Goal: Transaction & Acquisition: Purchase product/service

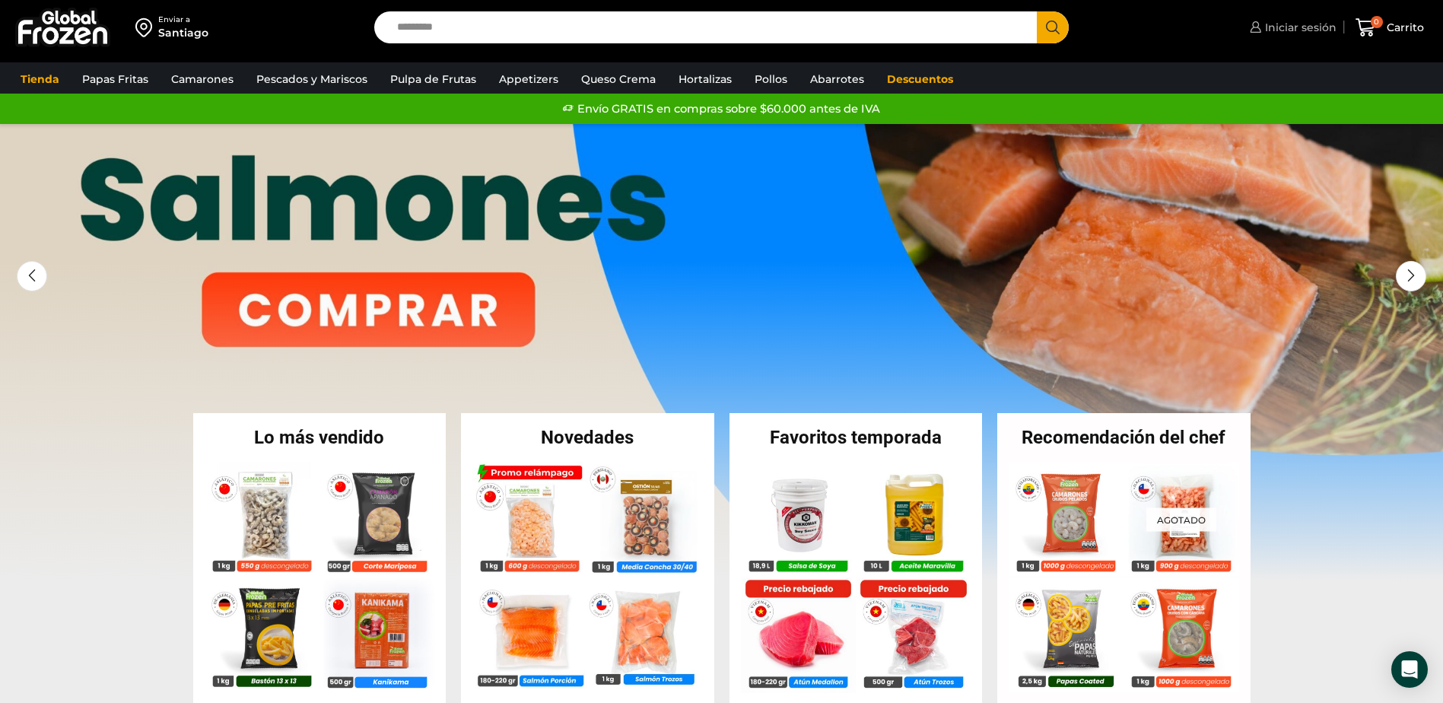
click at [1298, 21] on span "Iniciar sesión" at bounding box center [1298, 27] width 75 height 15
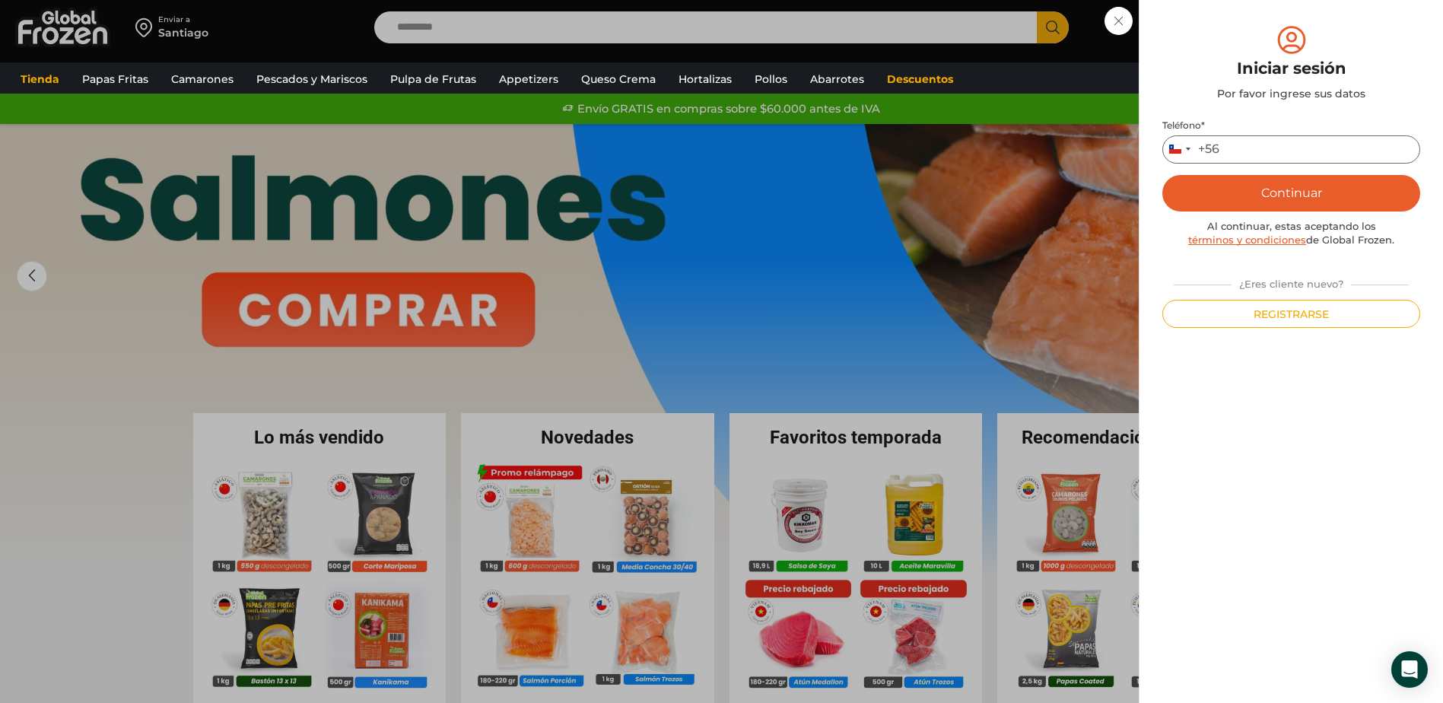
click at [1241, 147] on input "Teléfono *" at bounding box center [1291, 149] width 258 height 28
type input "*********"
click at [1248, 204] on button "Continuar" at bounding box center [1291, 193] width 258 height 37
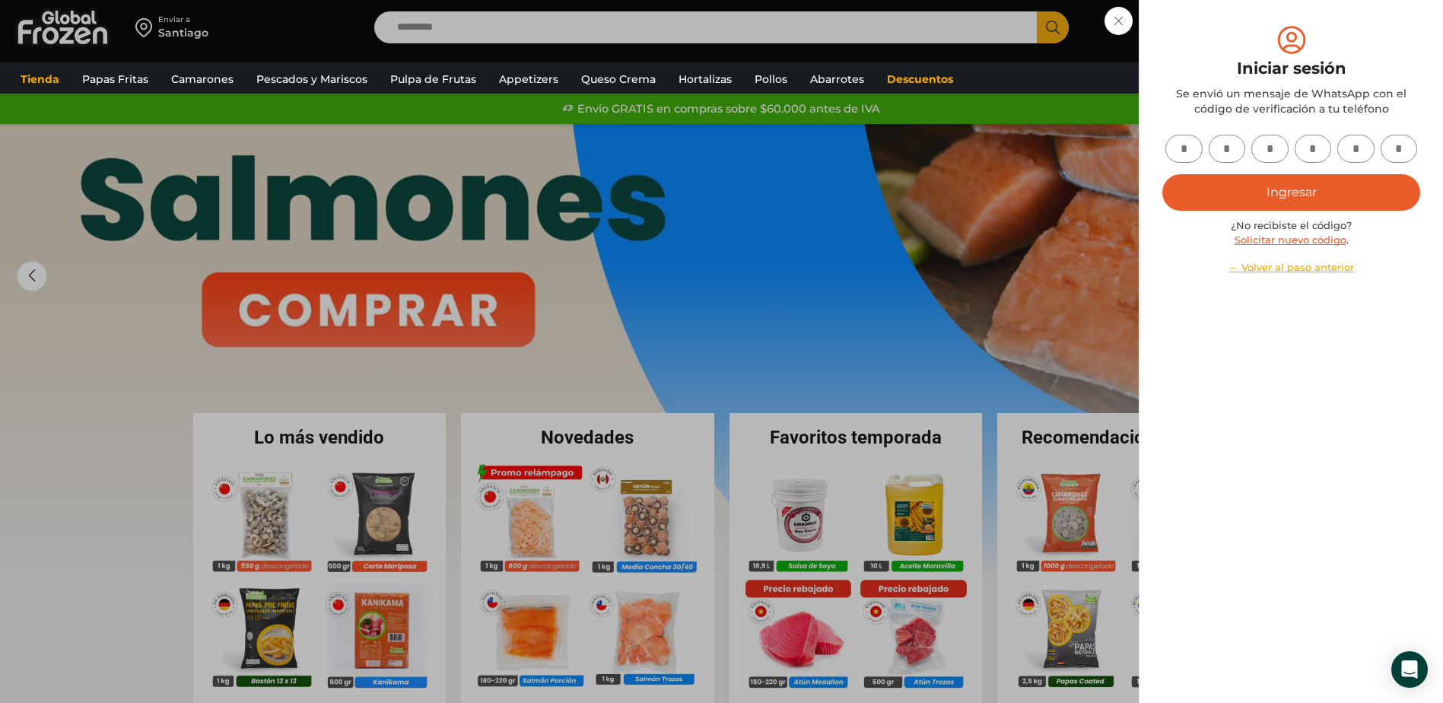
click at [1193, 151] on input "text" at bounding box center [1183, 149] width 37 height 28
type input "*"
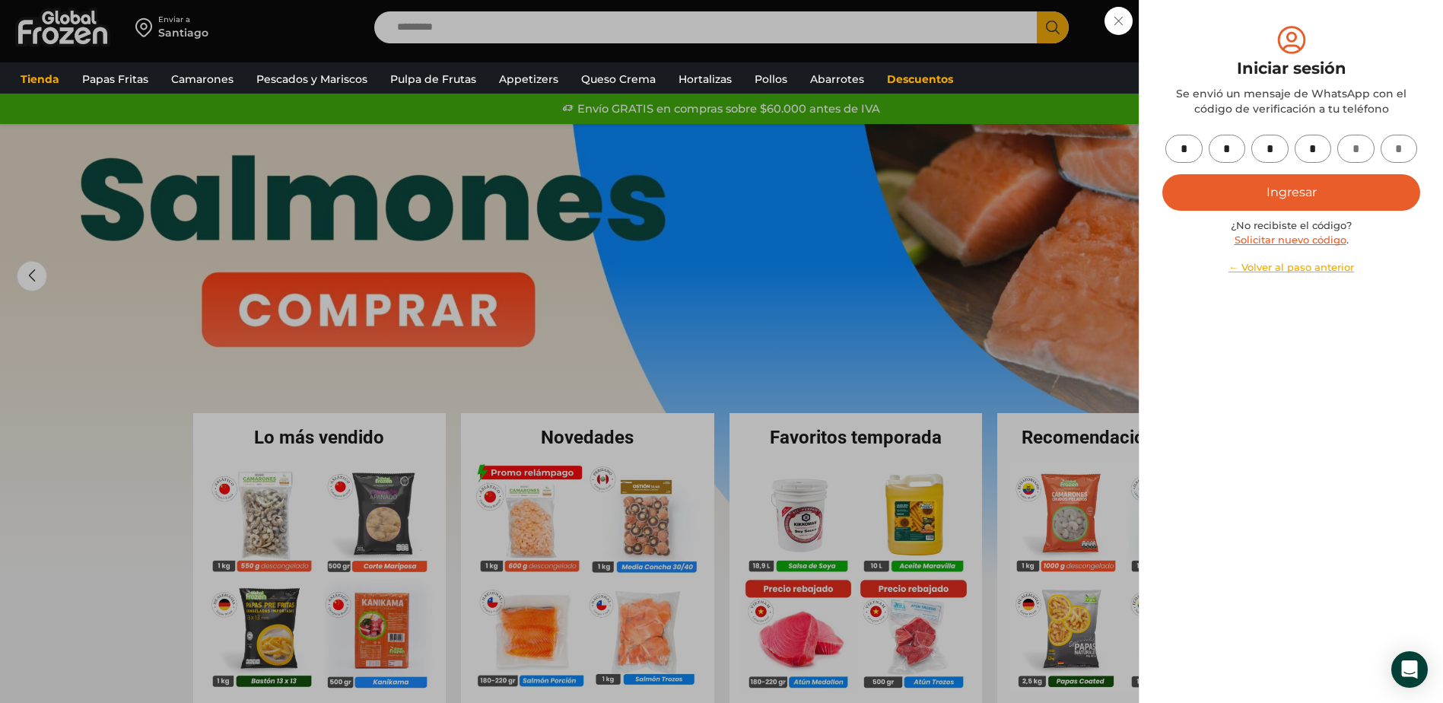
type input "*"
drag, startPoint x: 1248, startPoint y: 189, endPoint x: 995, endPoint y: 11, distance: 309.0
click at [1249, 189] on button "Ingresar" at bounding box center [1291, 192] width 258 height 37
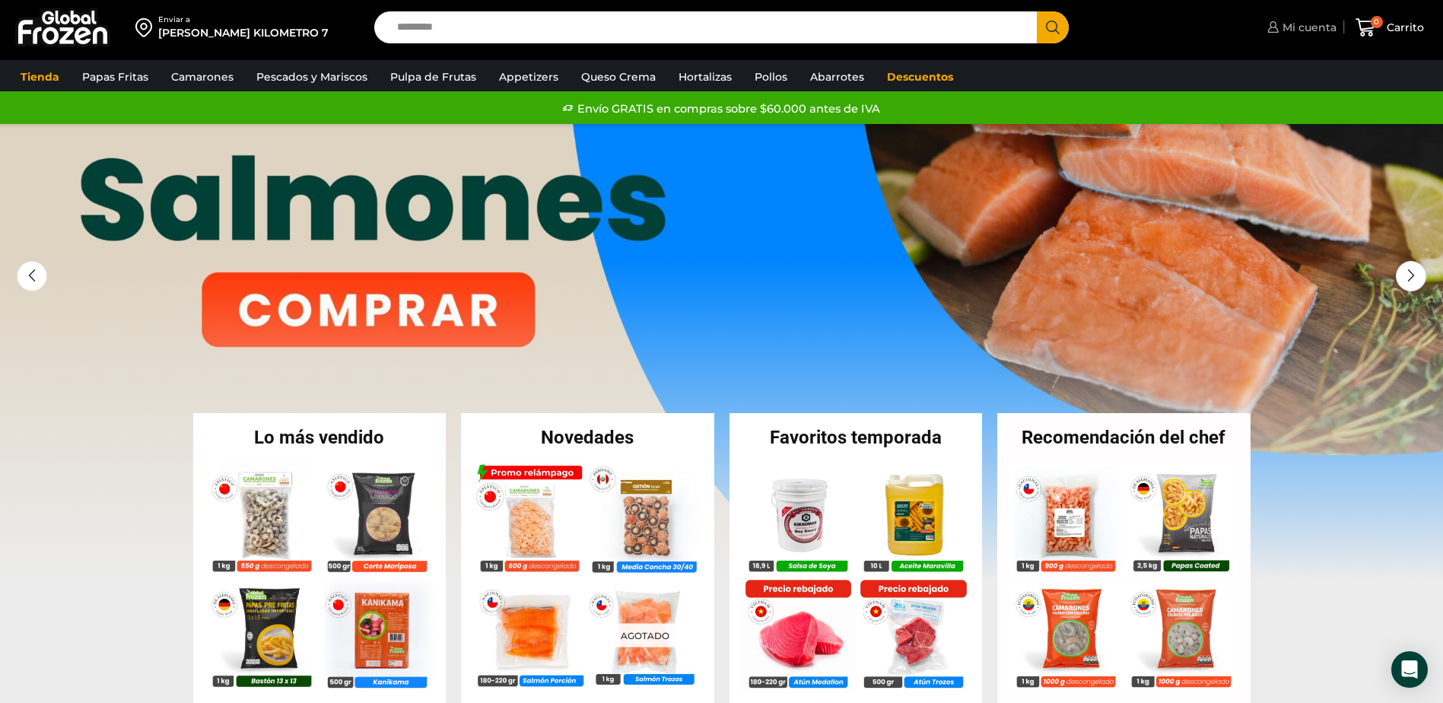
click at [1322, 21] on span "Mi cuenta" at bounding box center [1308, 27] width 58 height 15
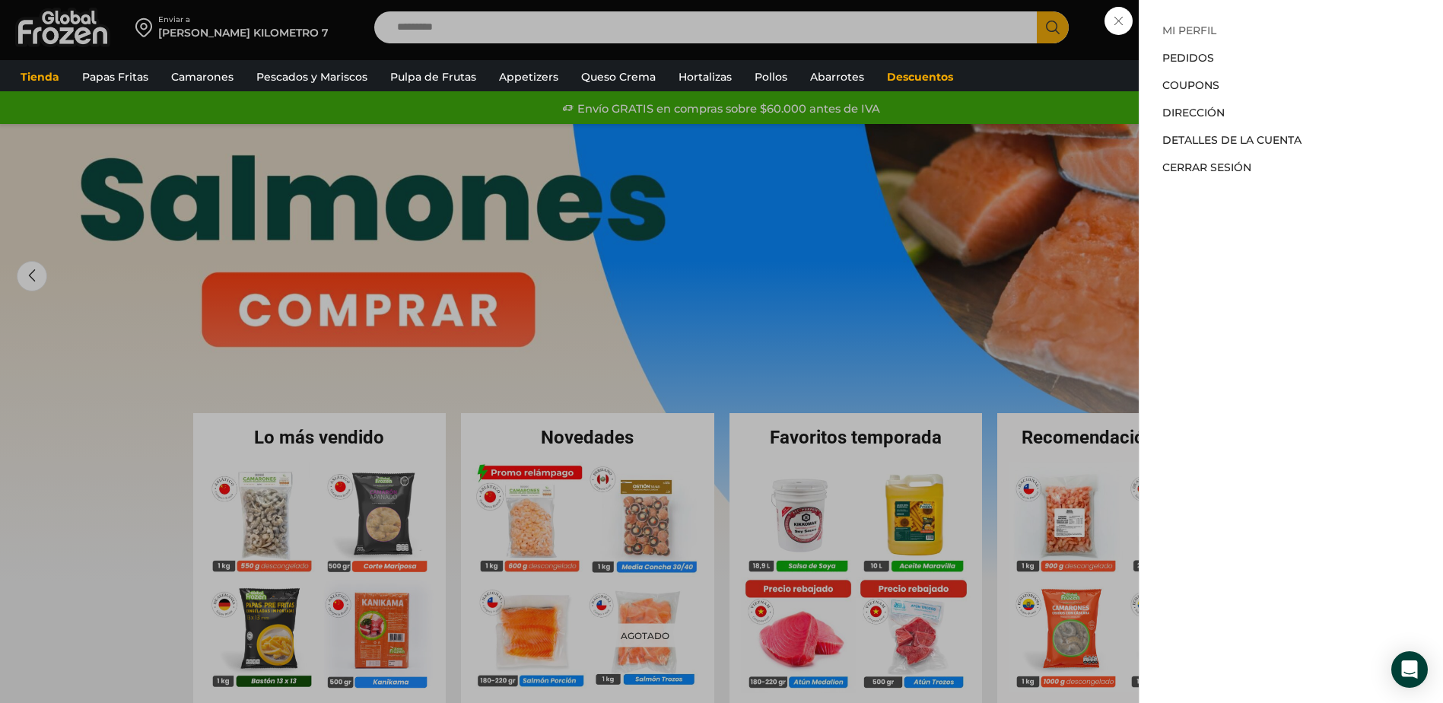
click at [1184, 26] on link "Mi perfil" at bounding box center [1189, 31] width 54 height 14
click at [1193, 58] on link "Pedidos" at bounding box center [1188, 58] width 52 height 14
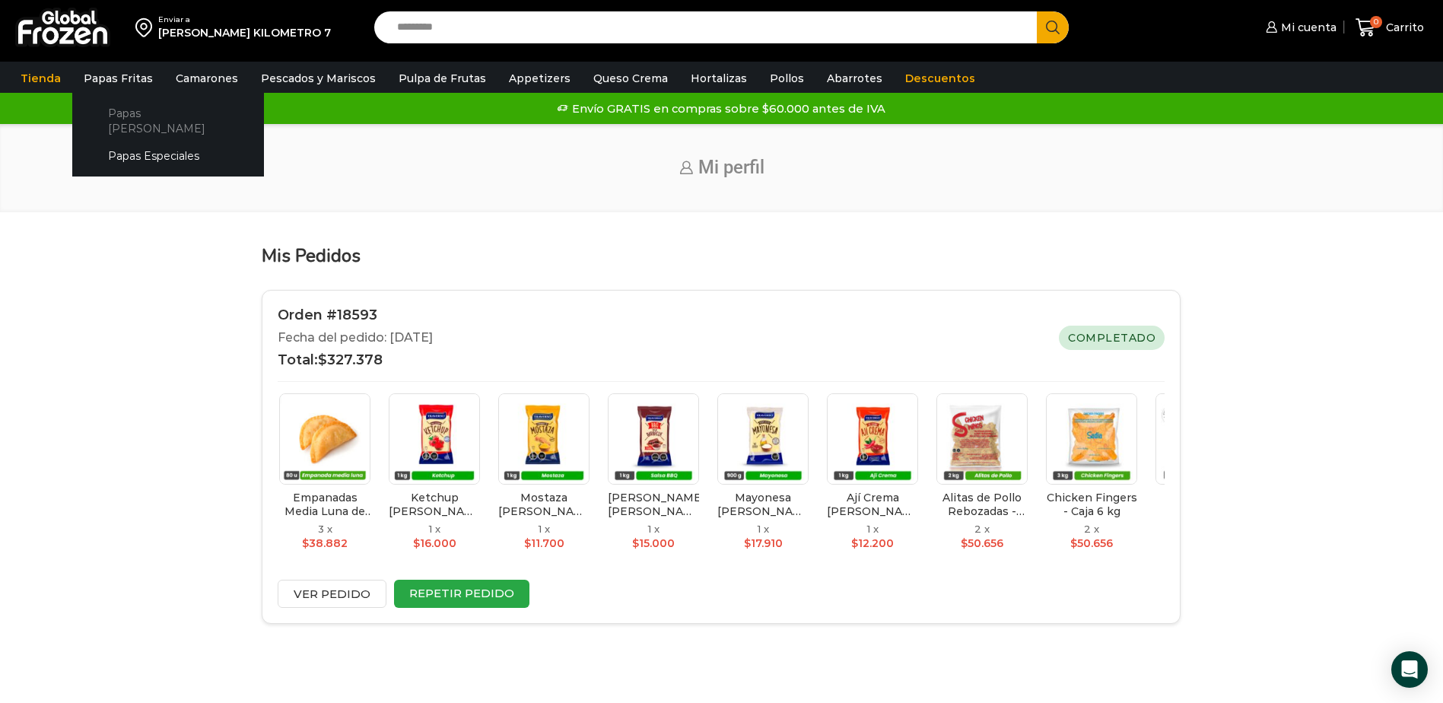
click at [108, 110] on link "Papas [PERSON_NAME]" at bounding box center [167, 120] width 161 height 43
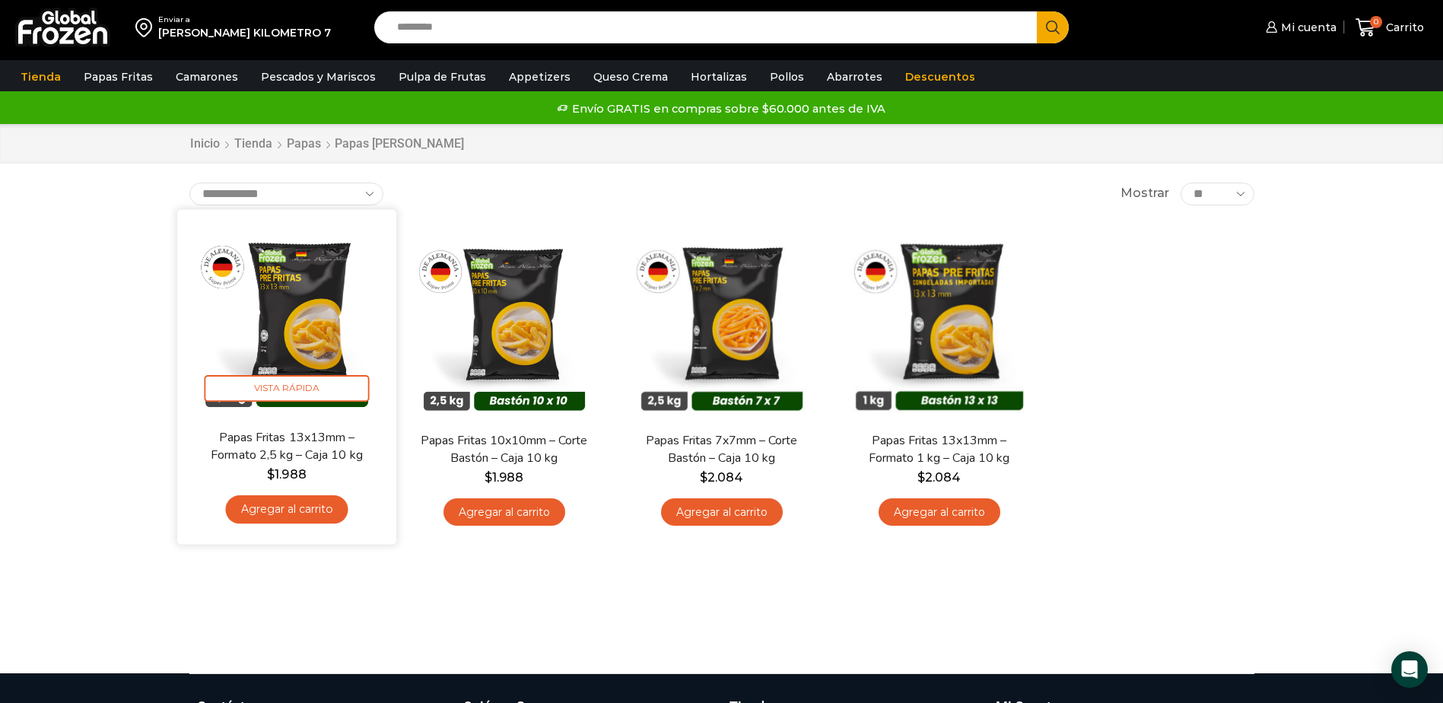
click at [329, 306] on img at bounding box center [287, 319] width 196 height 196
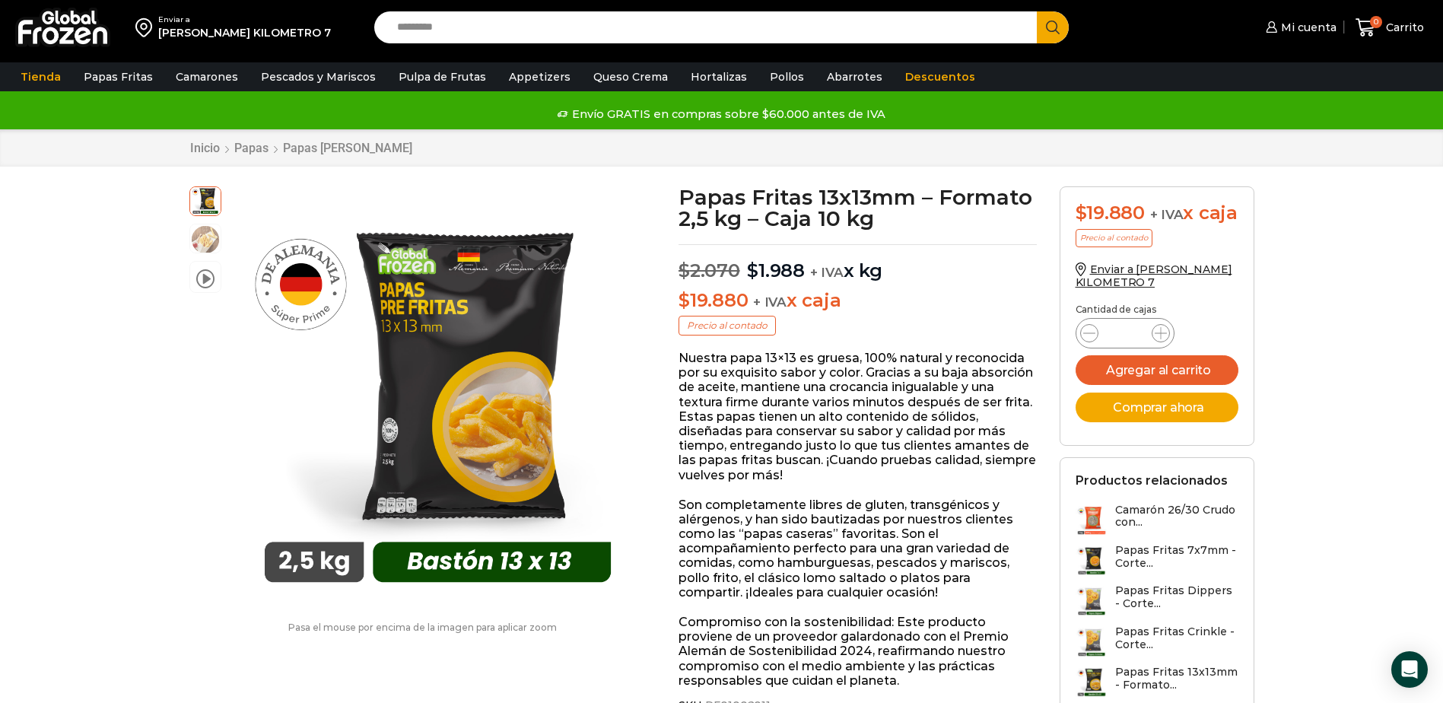
scroll to position [1, 0]
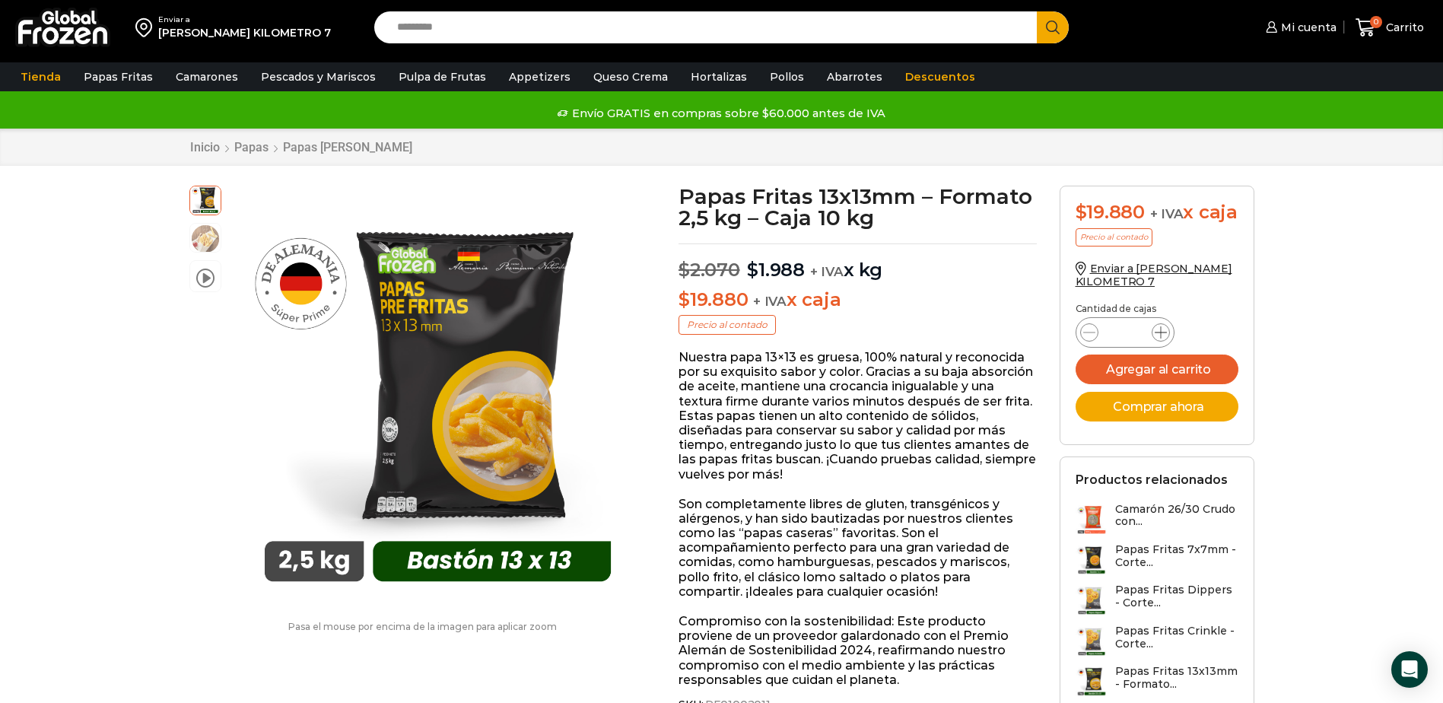
click at [1159, 342] on span at bounding box center [1161, 332] width 18 height 18
type input "*"
click at [1138, 384] on button "Agregar al carrito" at bounding box center [1157, 369] width 163 height 30
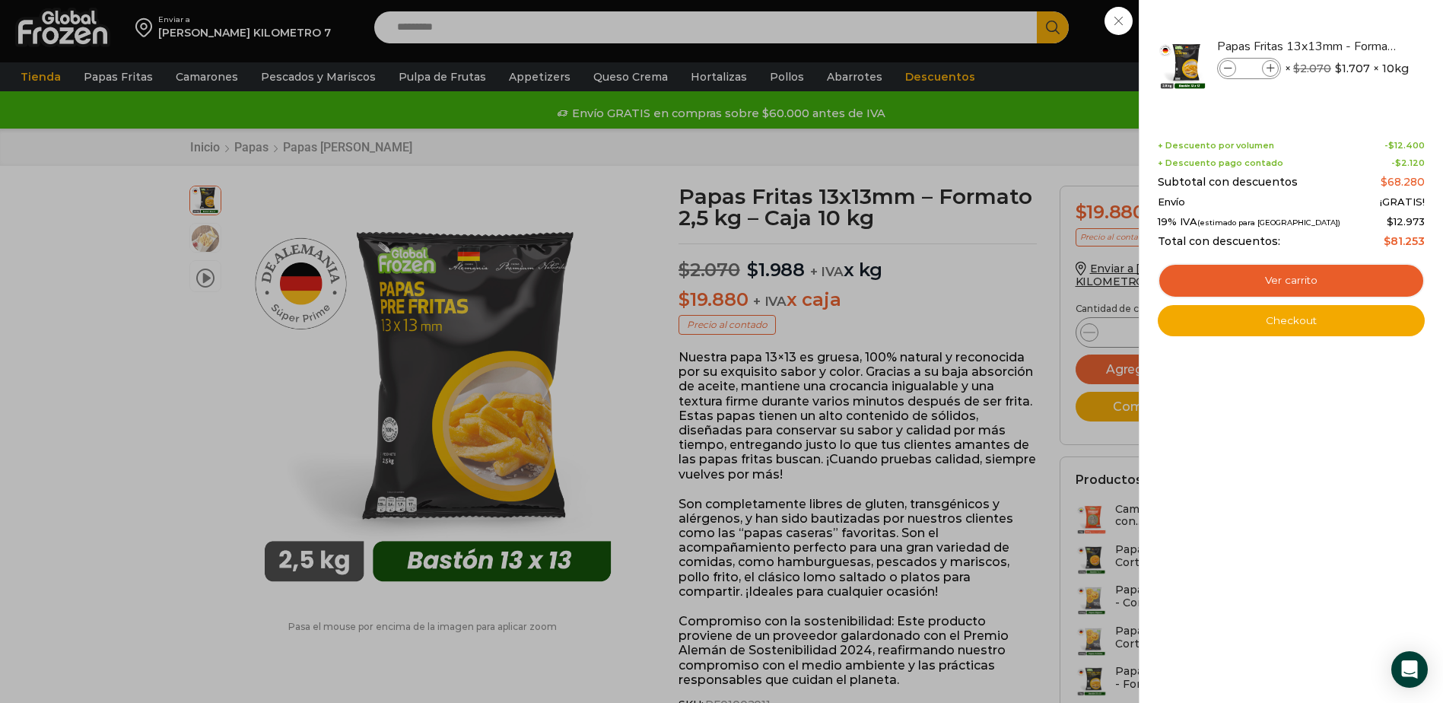
click at [1352, 46] on div "4 Carrito 4 4 Shopping Cart *" at bounding box center [1390, 28] width 76 height 36
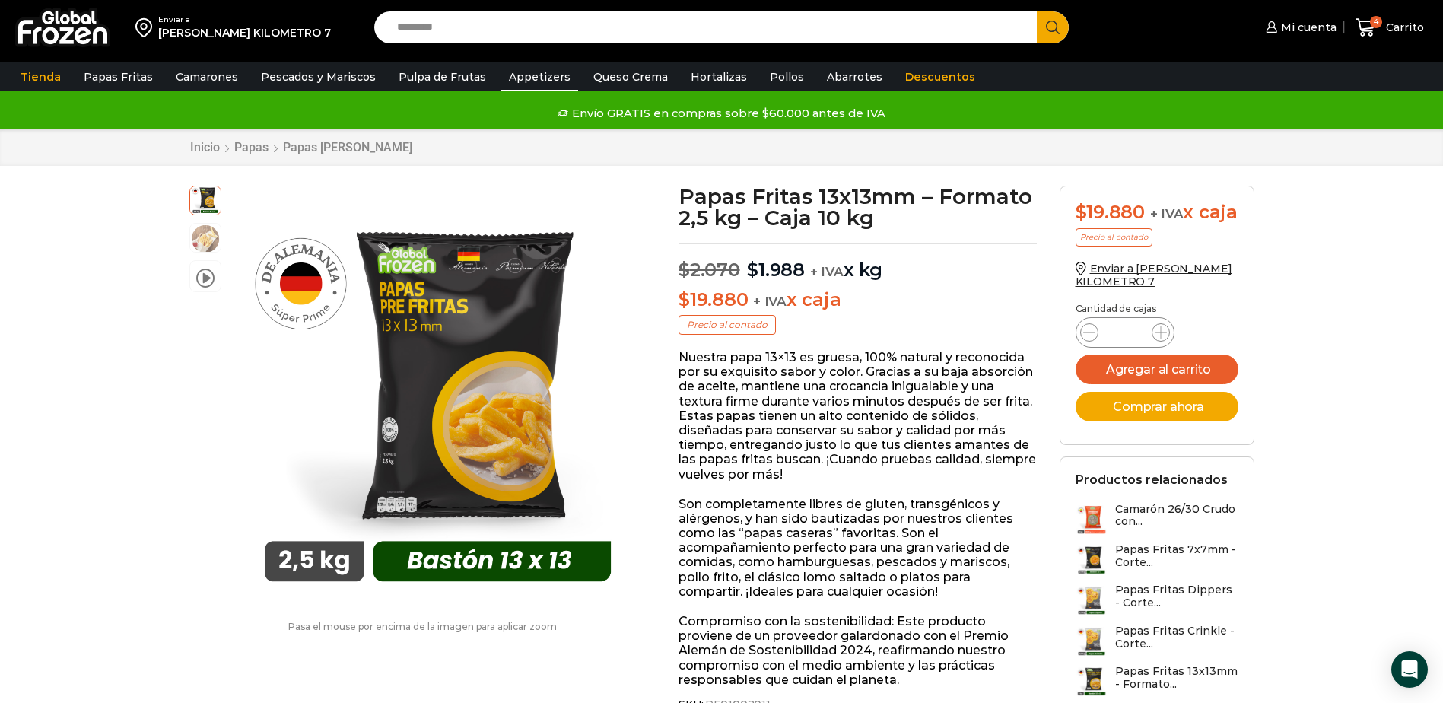
click at [512, 73] on link "Appetizers" at bounding box center [539, 76] width 77 height 29
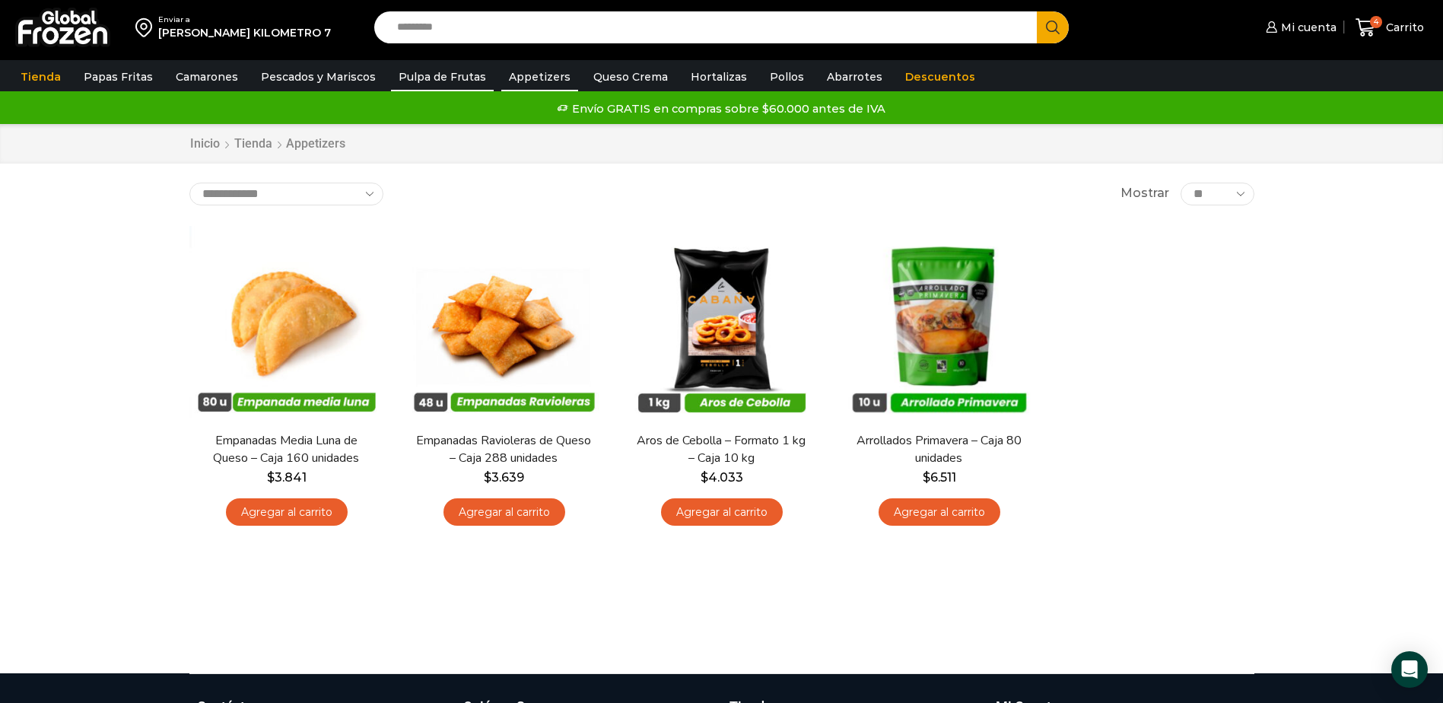
click at [419, 76] on link "Pulpa de Frutas" at bounding box center [442, 76] width 103 height 29
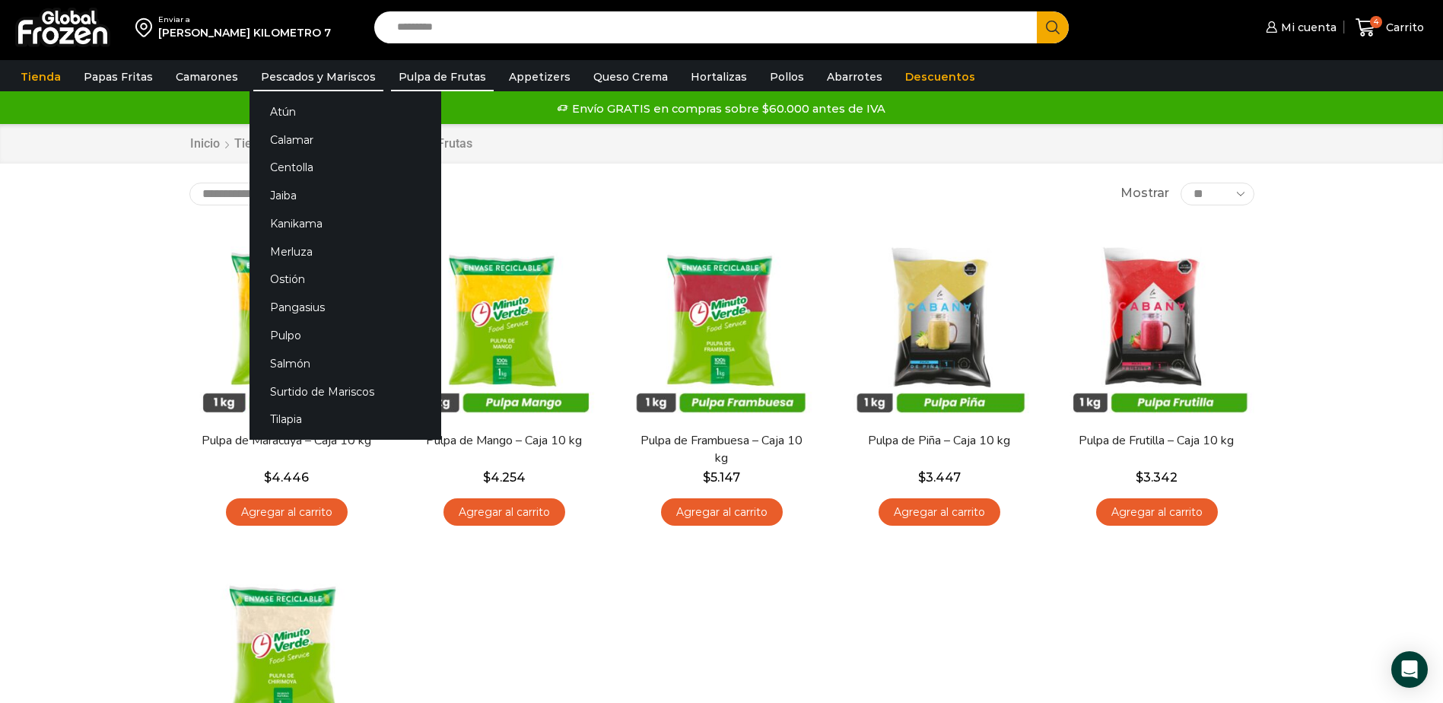
click at [354, 78] on link "Pescados y Mariscos" at bounding box center [318, 76] width 130 height 29
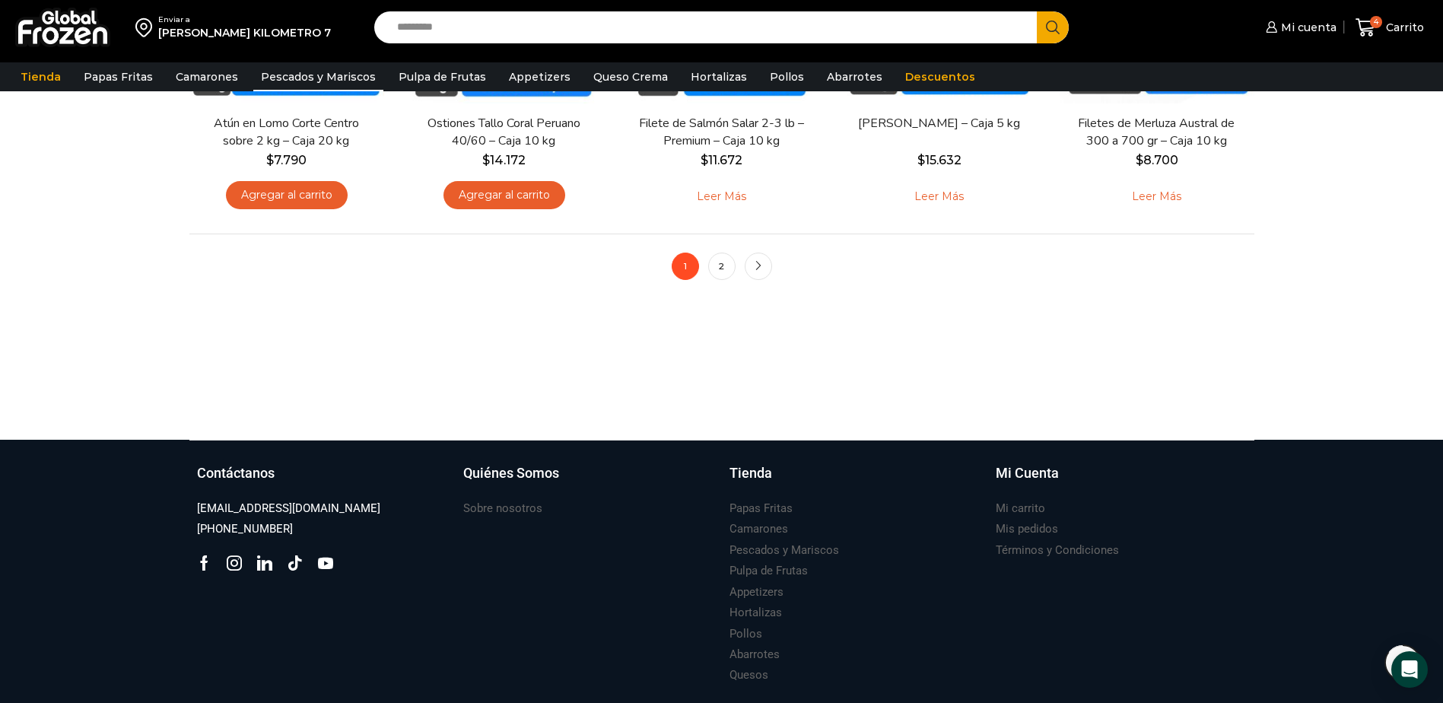
scroll to position [1382, 0]
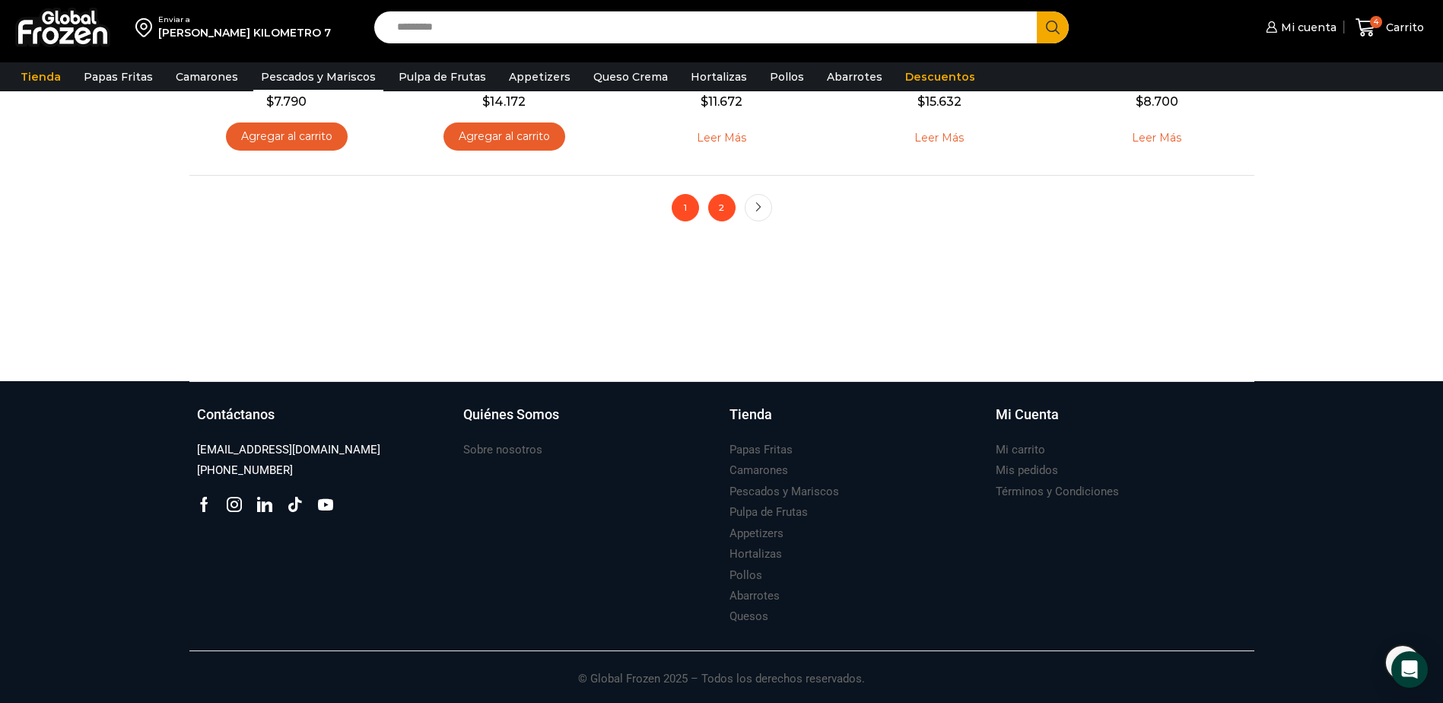
click at [720, 212] on link "2" at bounding box center [721, 207] width 27 height 27
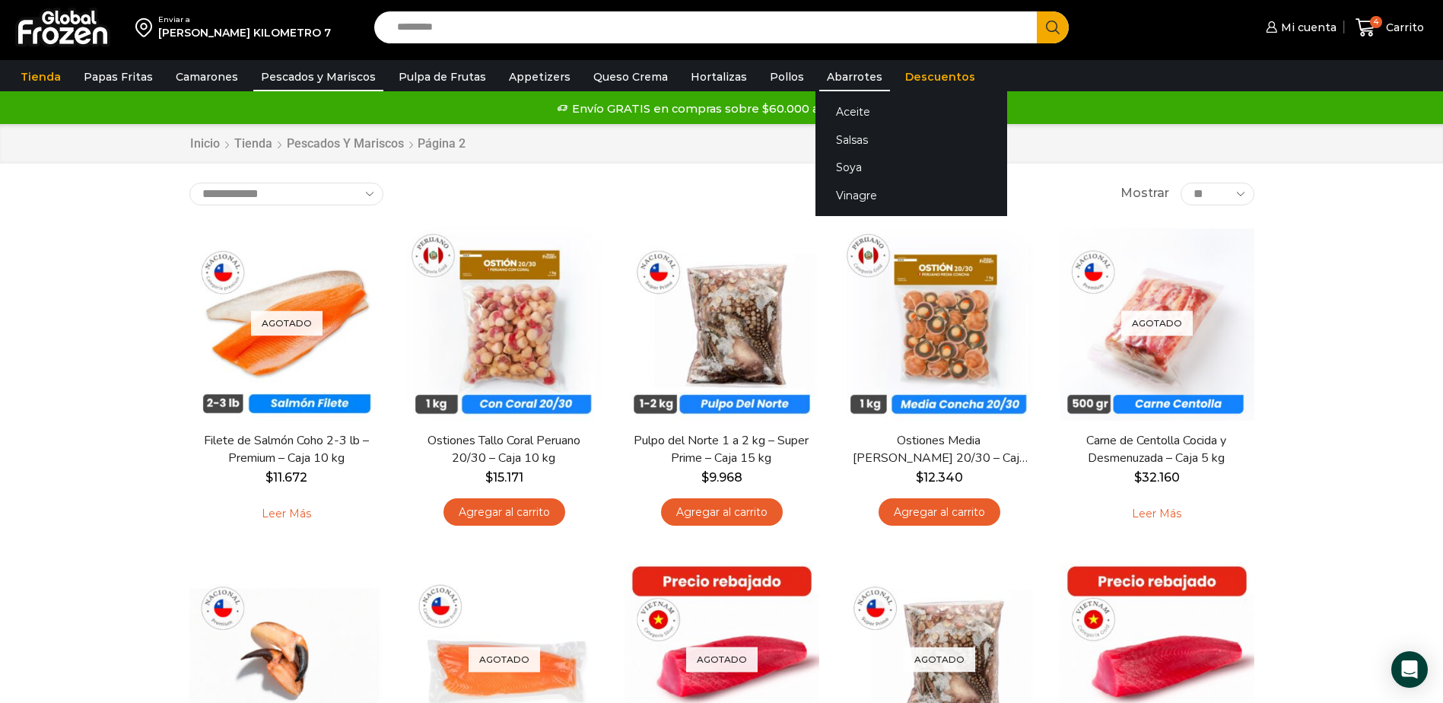
click at [819, 72] on link "Abarrotes" at bounding box center [854, 76] width 71 height 29
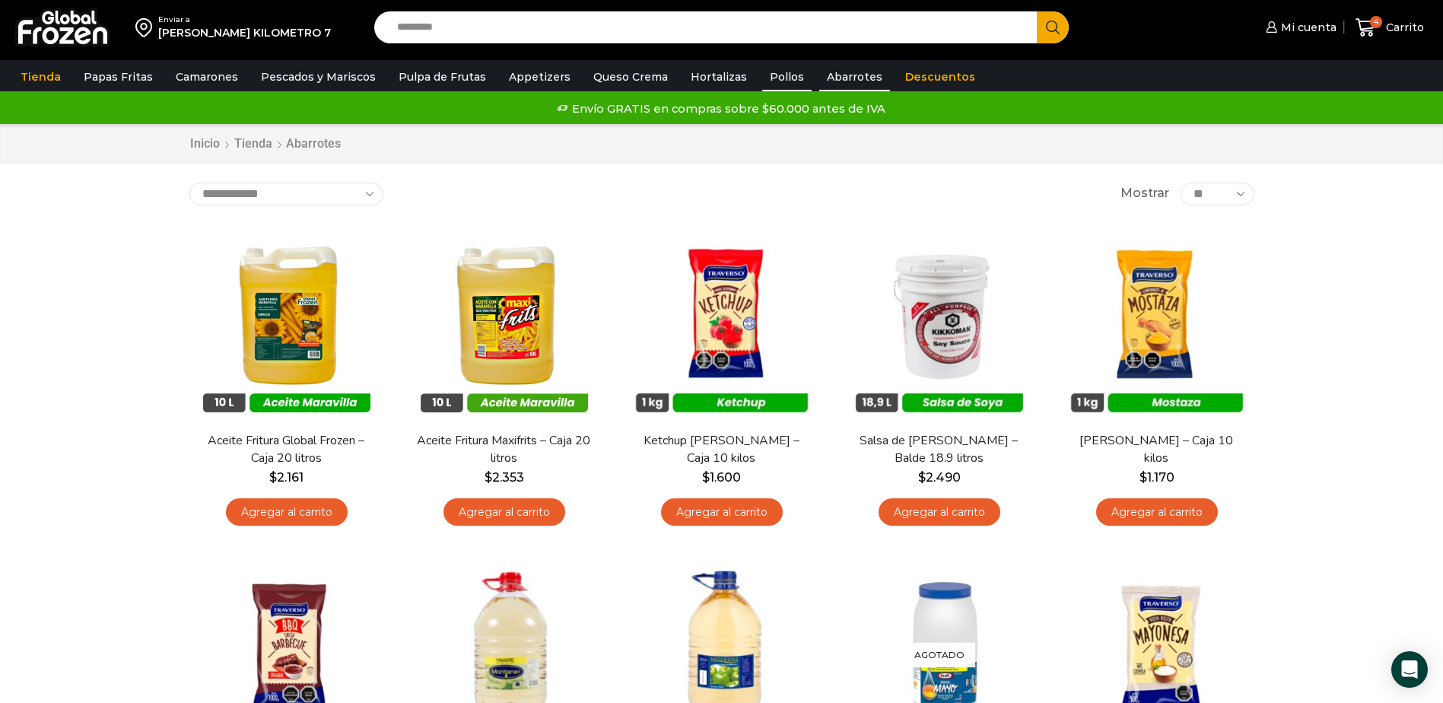
click at [762, 77] on link "Pollos" at bounding box center [786, 76] width 49 height 29
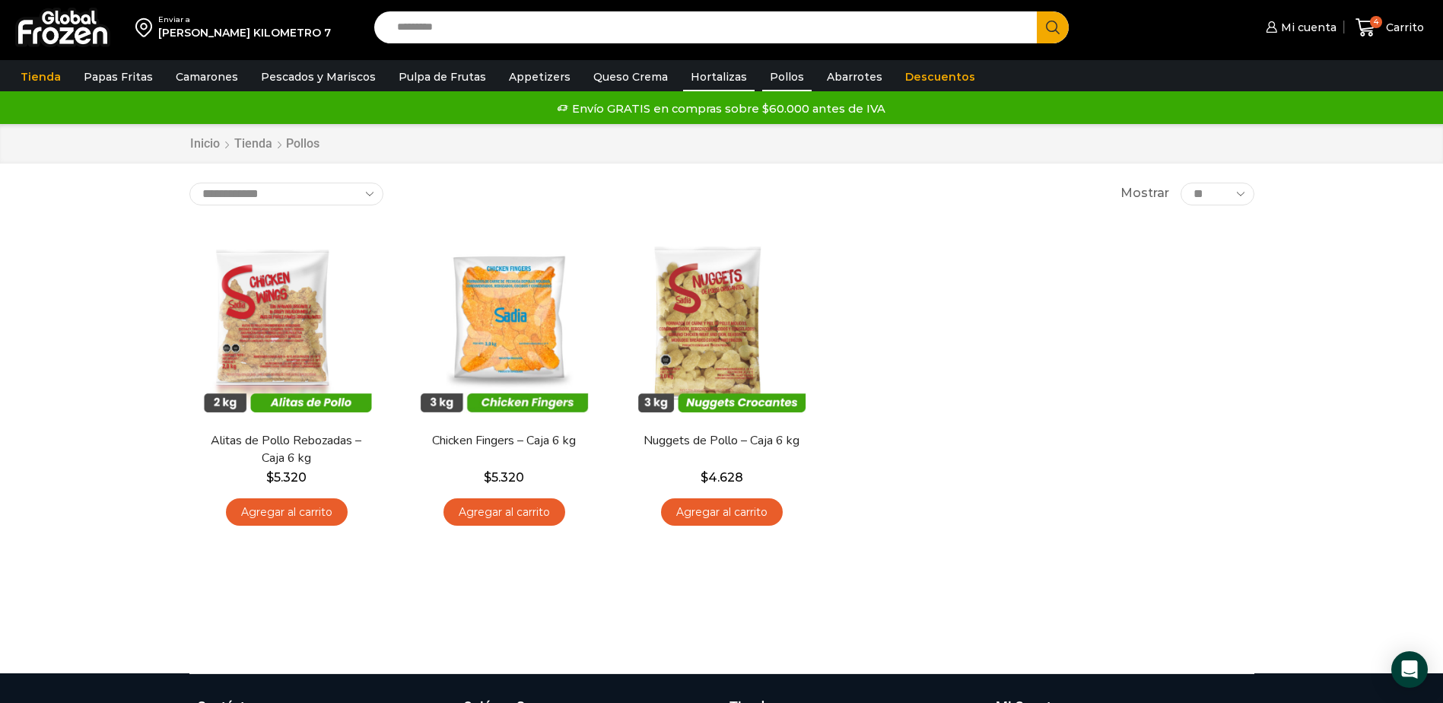
click at [709, 79] on link "Hortalizas" at bounding box center [719, 76] width 72 height 29
click at [685, 76] on link "Hortalizas" at bounding box center [719, 76] width 72 height 29
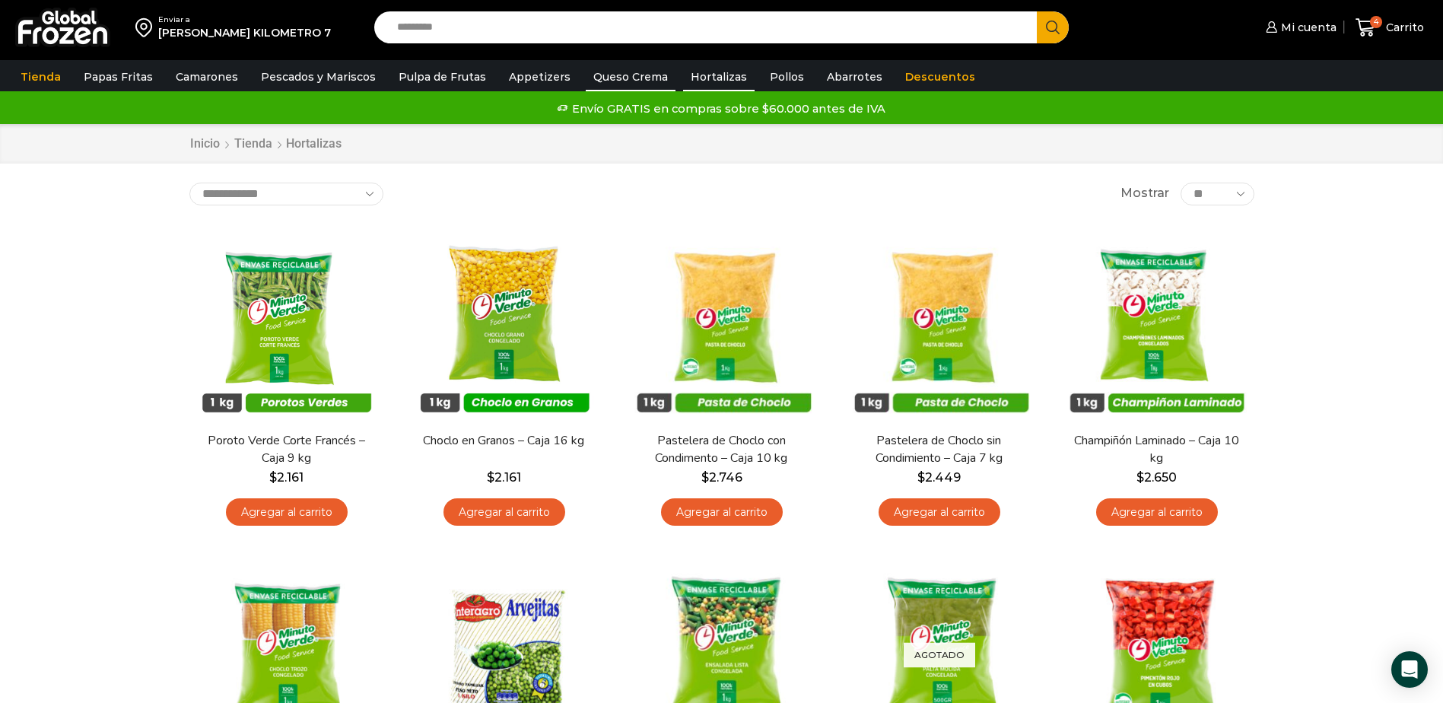
click at [618, 76] on link "Queso Crema" at bounding box center [631, 76] width 90 height 29
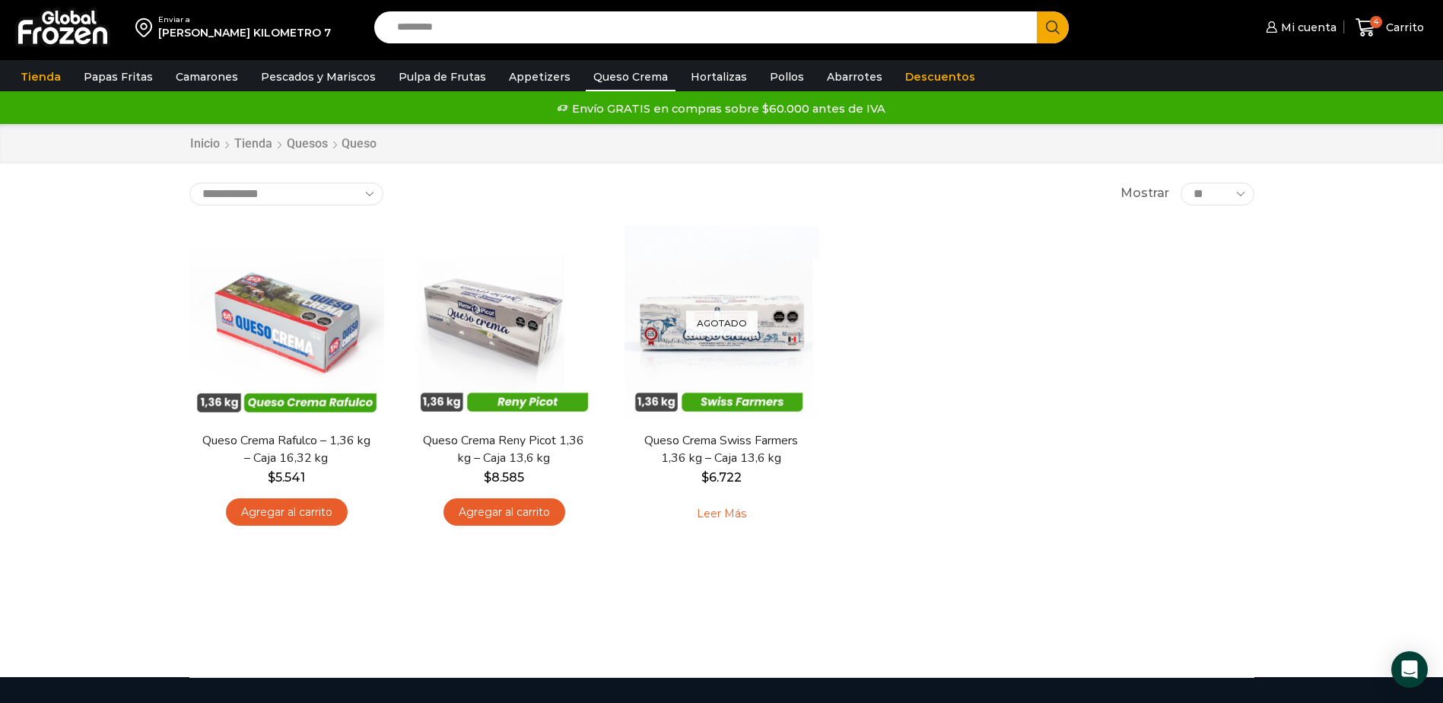
click at [526, 75] on link "Appetizers" at bounding box center [539, 76] width 77 height 29
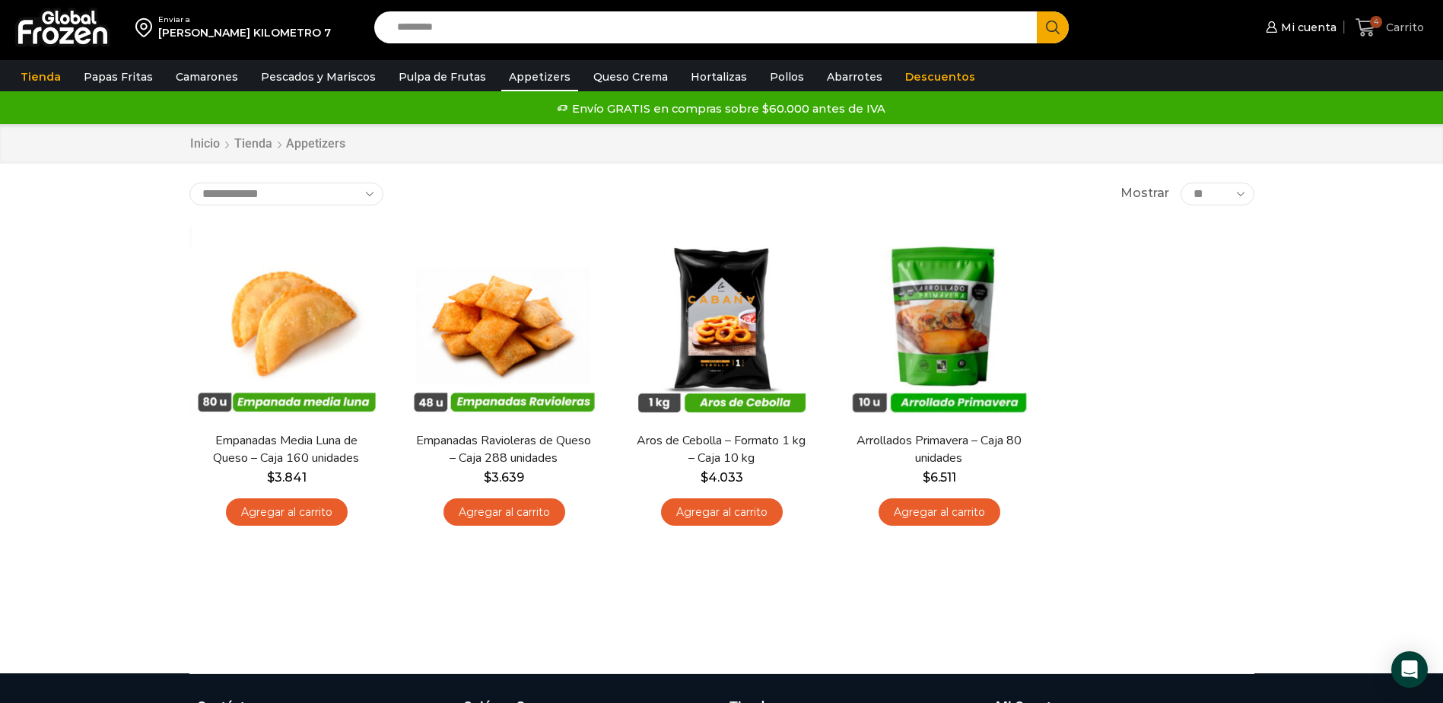
click at [1396, 21] on span "Carrito" at bounding box center [1403, 27] width 42 height 15
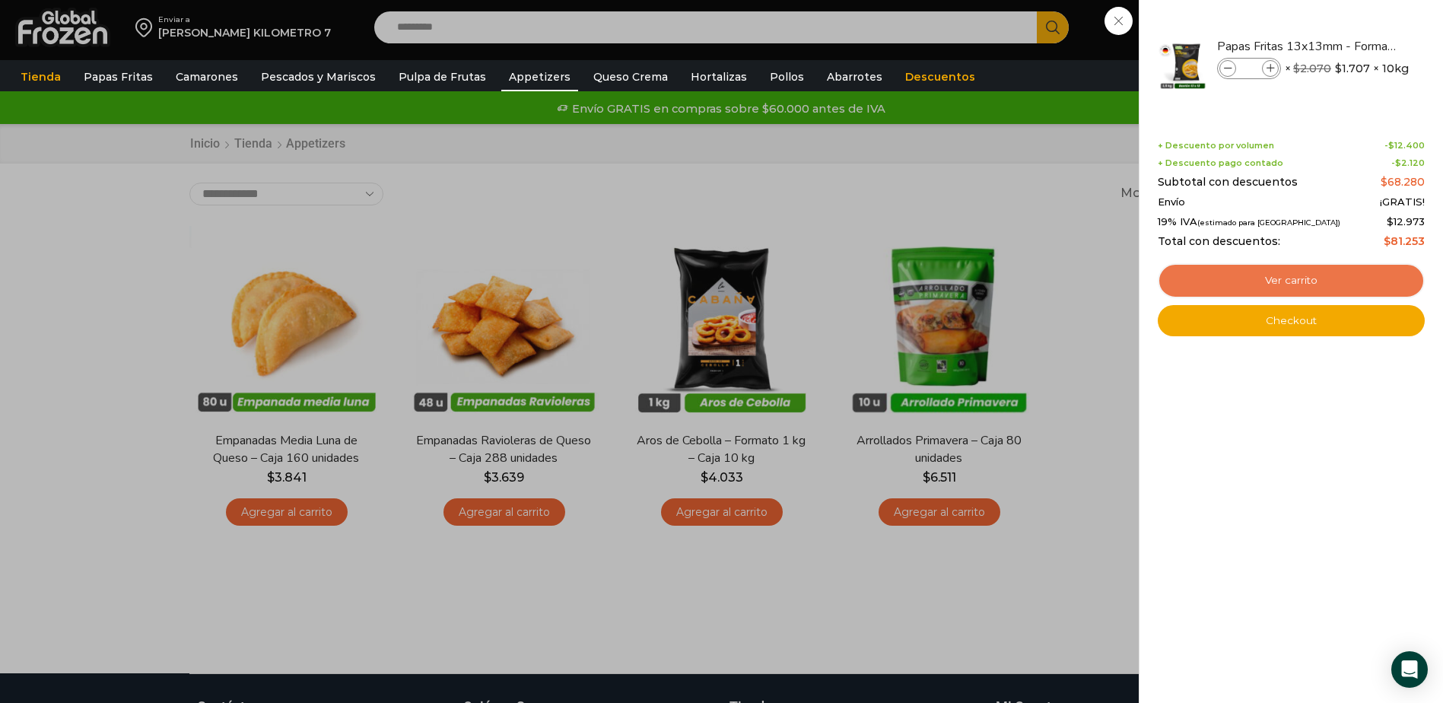
click at [1234, 275] on link "Ver carrito" at bounding box center [1291, 280] width 267 height 35
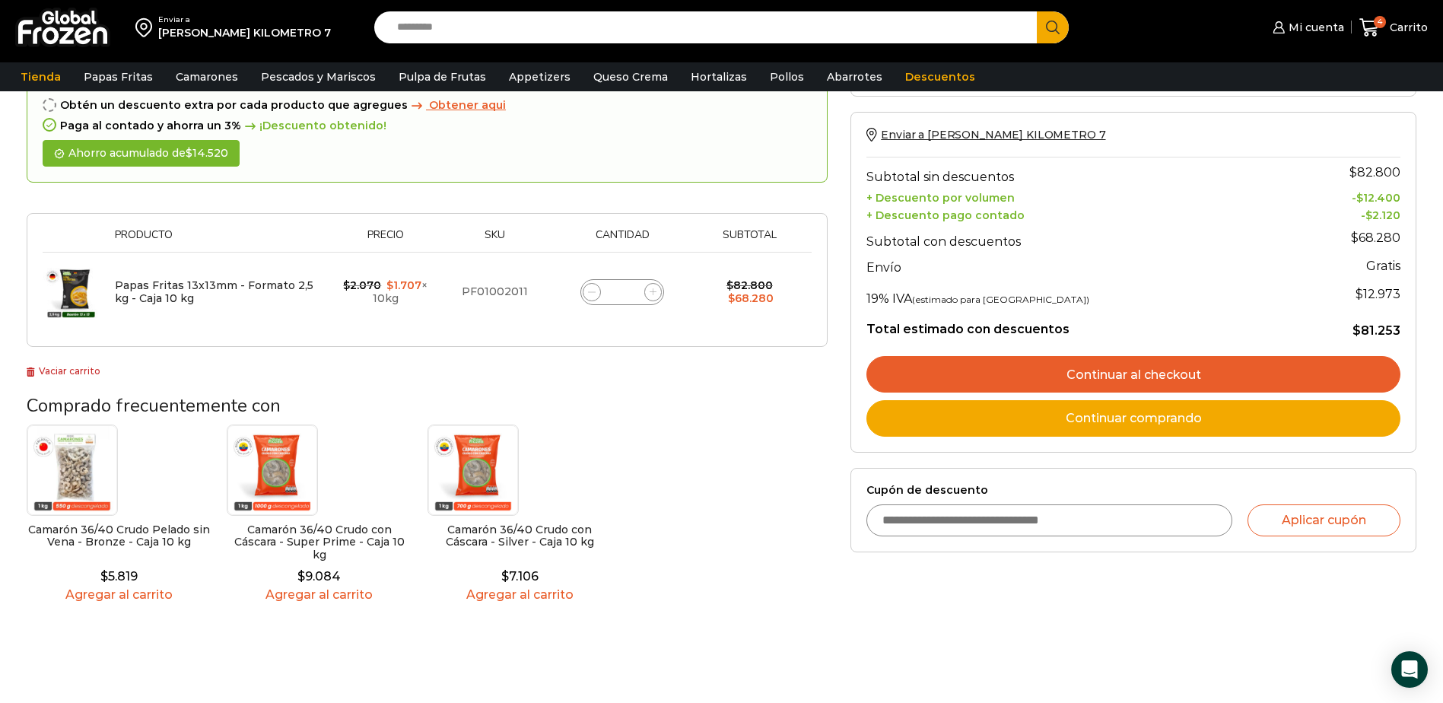
scroll to position [184, 0]
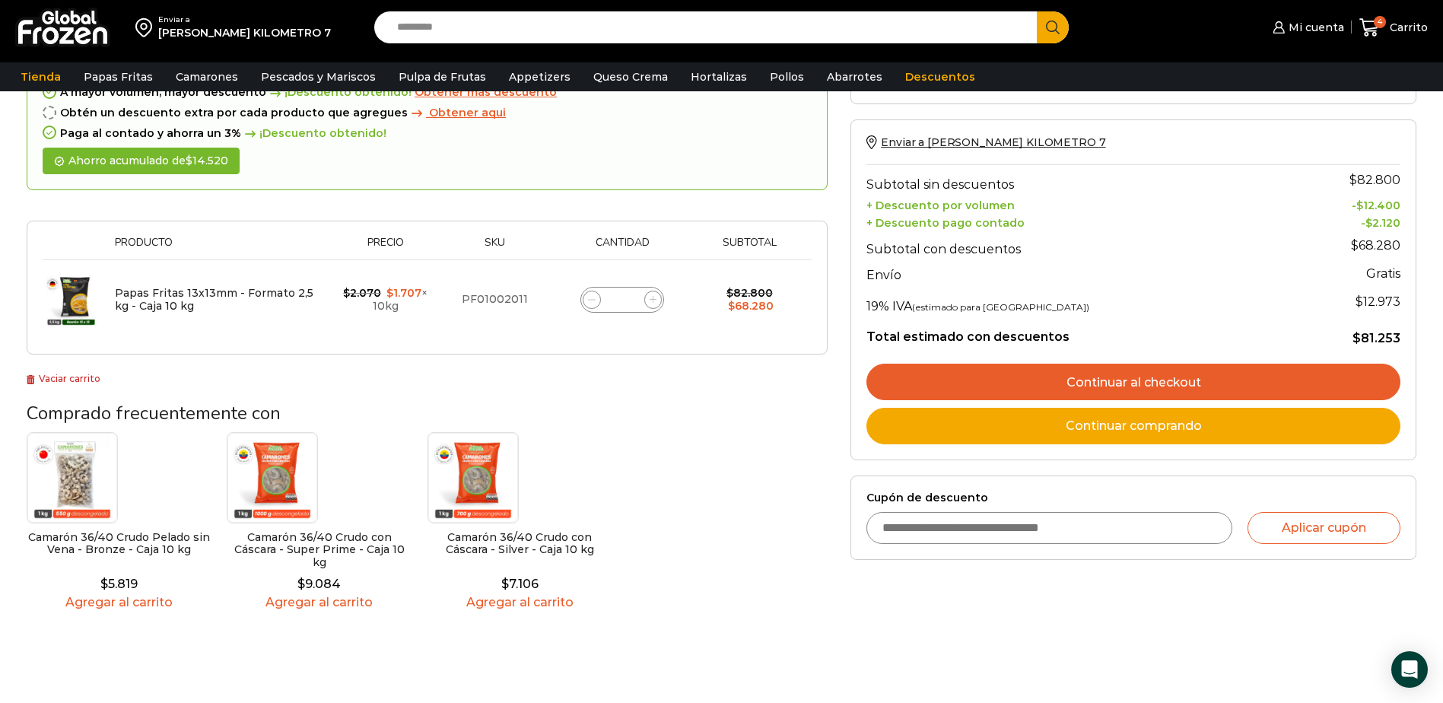
click at [1141, 383] on link "Continuar al checkout" at bounding box center [1133, 382] width 534 height 37
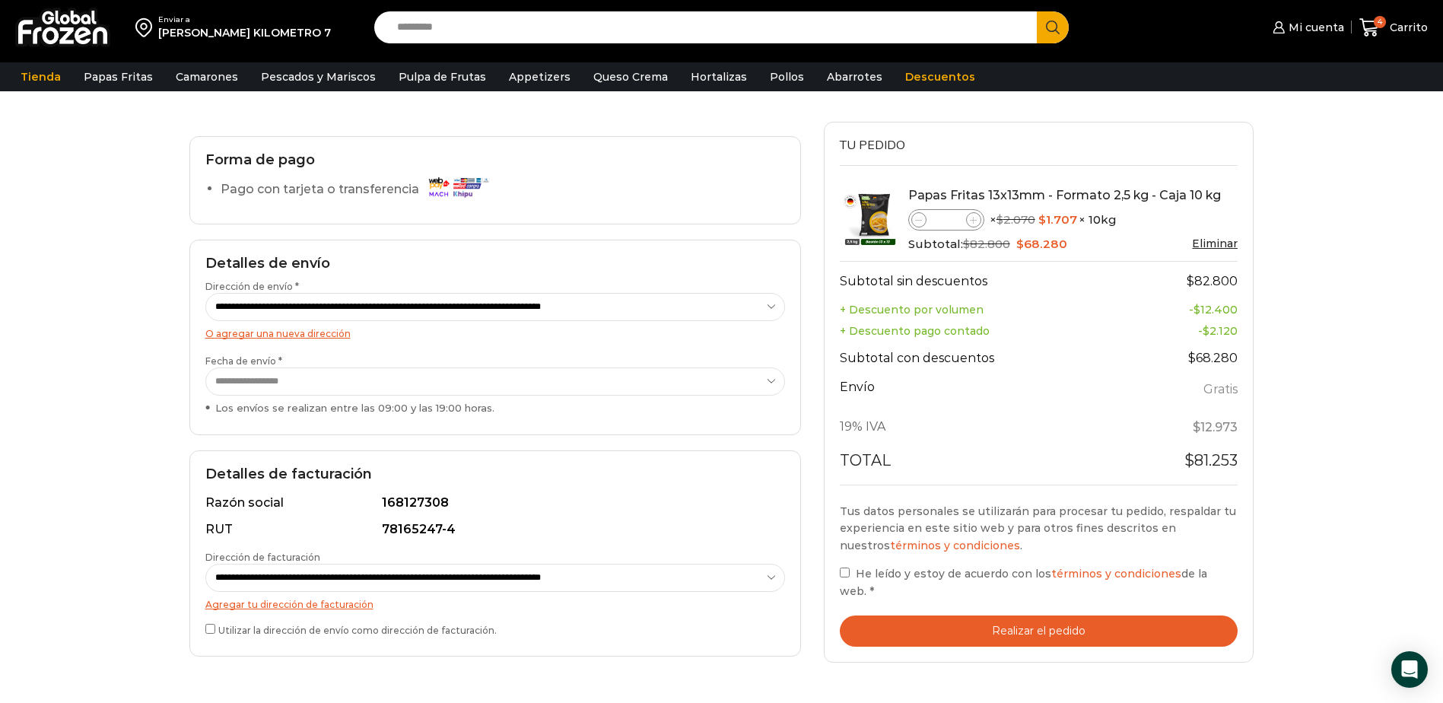
scroll to position [82, 0]
click at [284, 510] on div "Razón social" at bounding box center [292, 500] width 174 height 17
click at [399, 498] on div "168127308" at bounding box center [579, 500] width 394 height 17
click at [231, 478] on h2 "Detalles de facturación" at bounding box center [495, 472] width 580 height 17
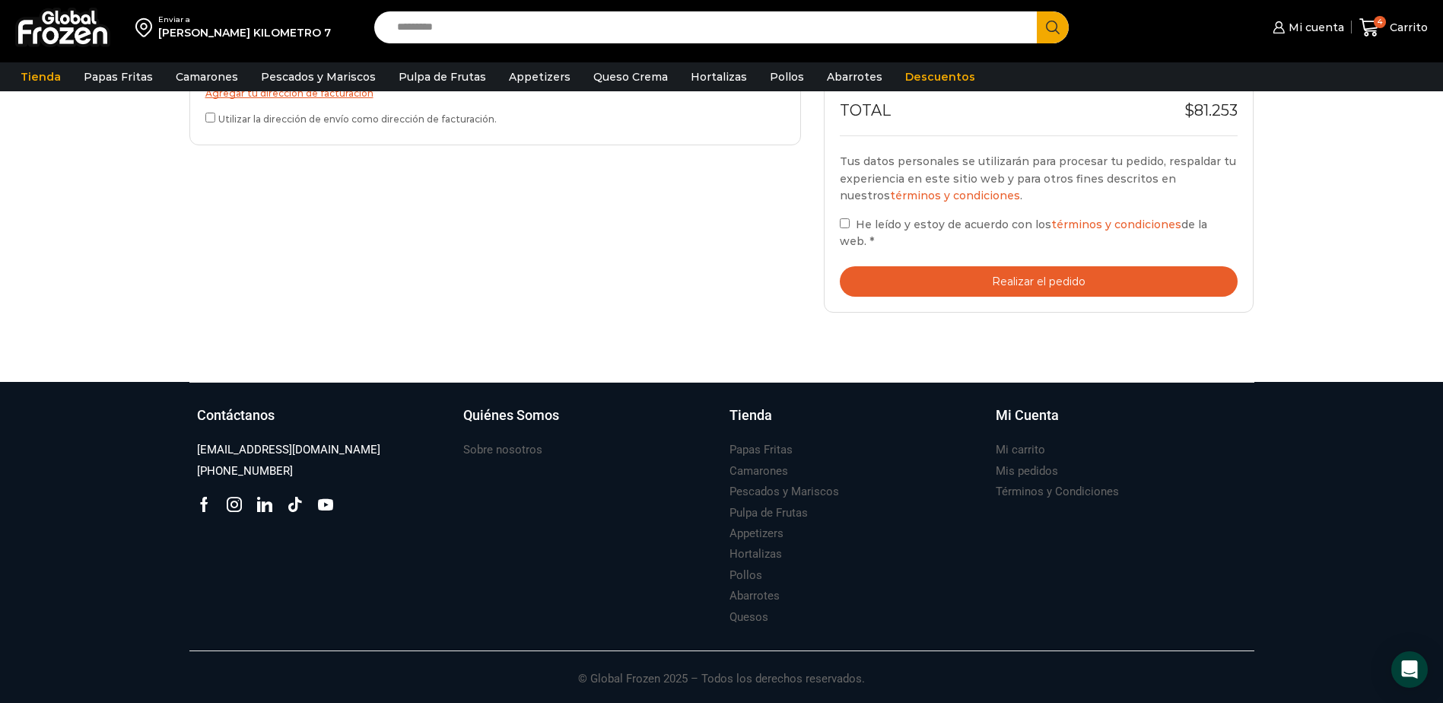
scroll to position [59, 0]
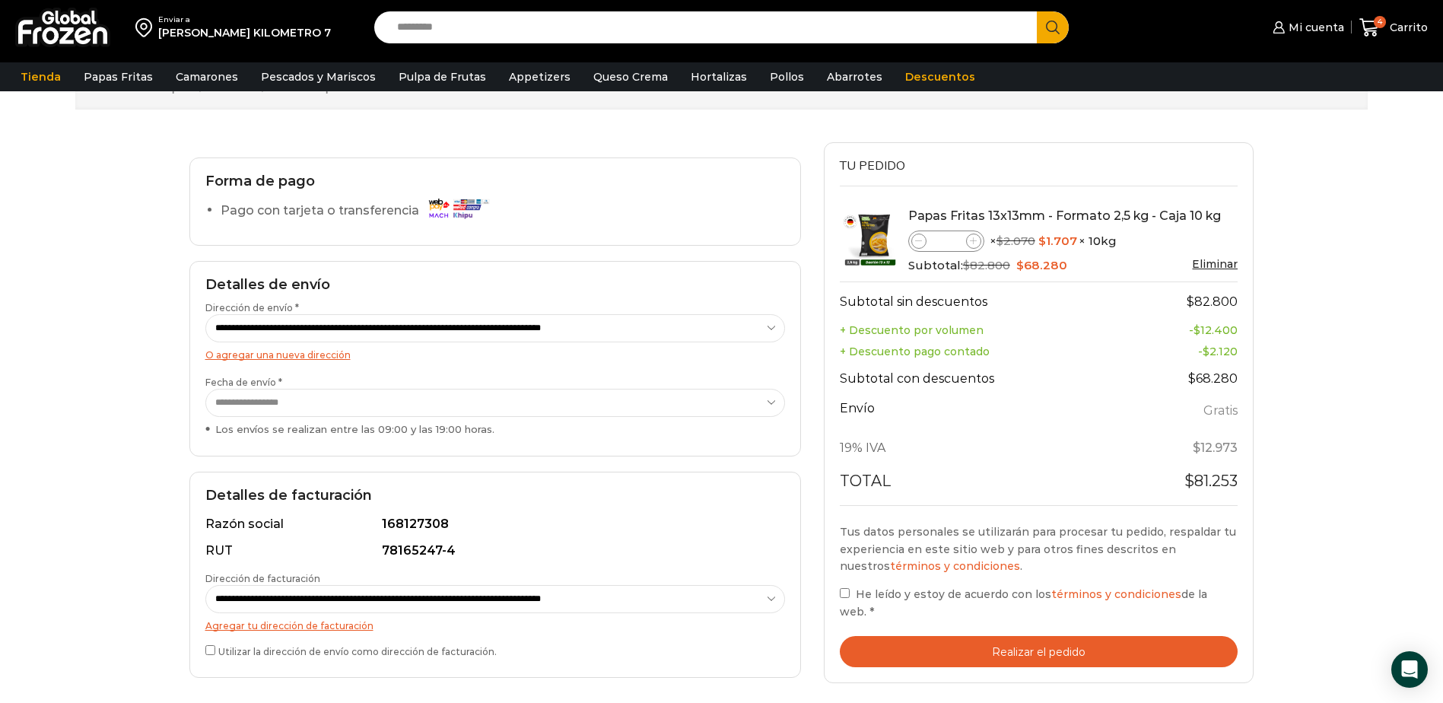
click at [407, 542] on div "78165247-4" at bounding box center [579, 550] width 394 height 17
click at [300, 570] on div "**********" at bounding box center [495, 586] width 580 height 151
click at [1304, 27] on span "Mi cuenta" at bounding box center [1314, 27] width 59 height 15
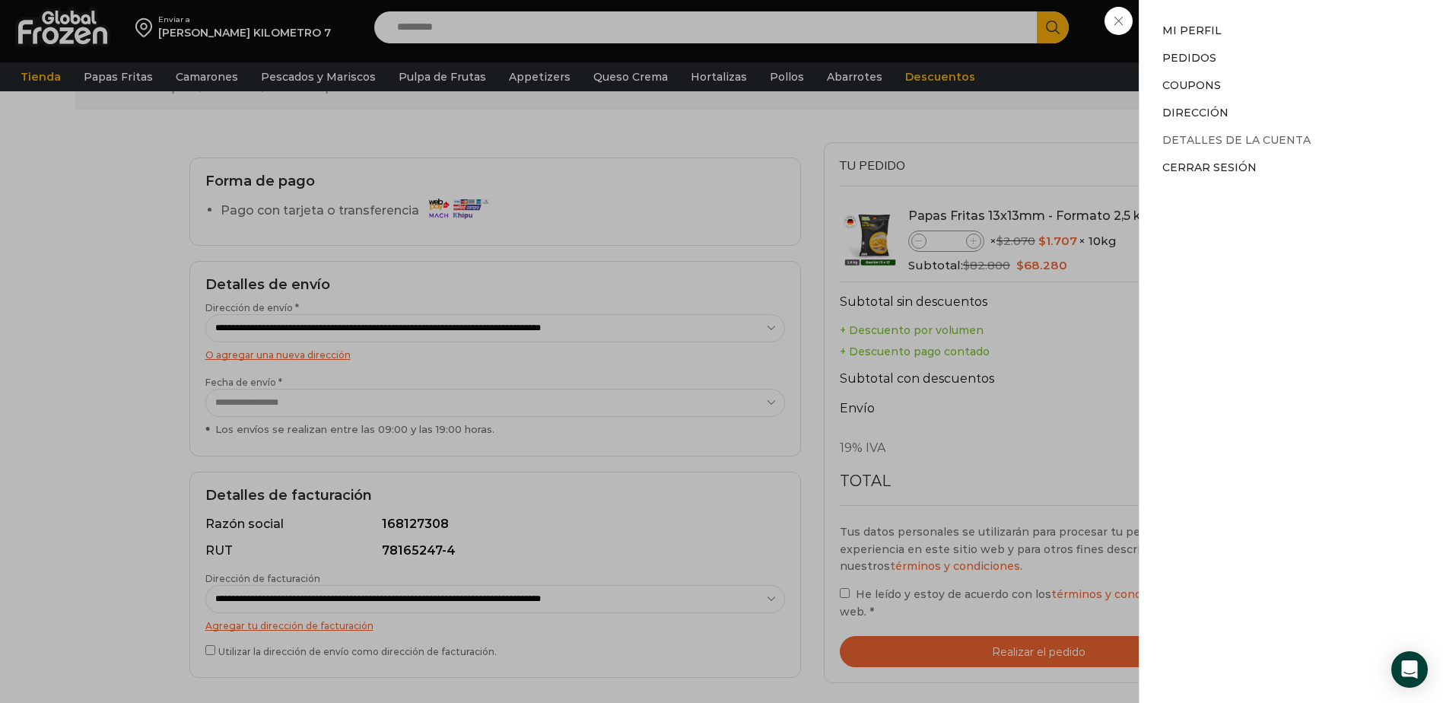
click at [1179, 137] on link "Detalles de la cuenta" at bounding box center [1236, 140] width 148 height 14
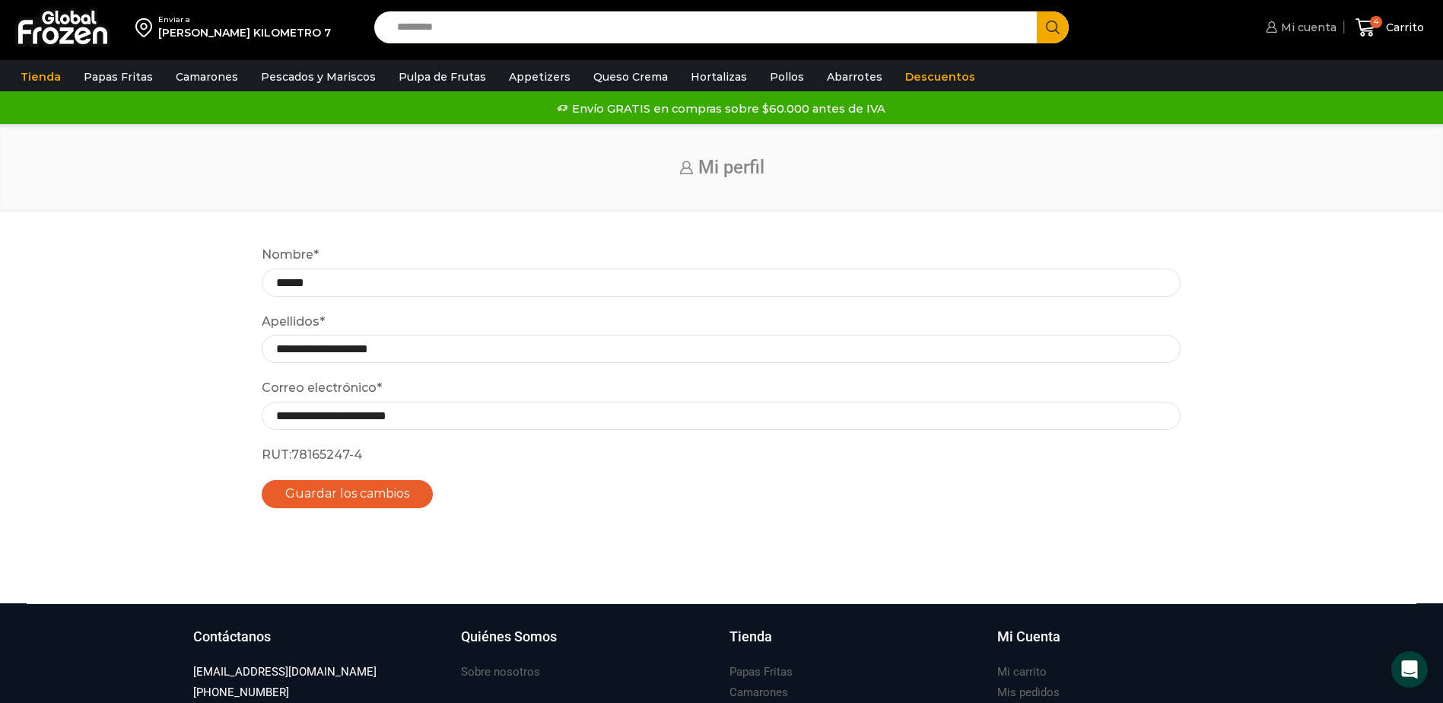
click at [1300, 25] on span "Mi cuenta" at bounding box center [1306, 27] width 59 height 15
click at [1305, 30] on span "Mi cuenta" at bounding box center [1306, 27] width 59 height 15
click at [1296, 28] on span "Mi cuenta" at bounding box center [1306, 27] width 59 height 15
click at [1322, 27] on span "Mi cuenta" at bounding box center [1306, 27] width 59 height 15
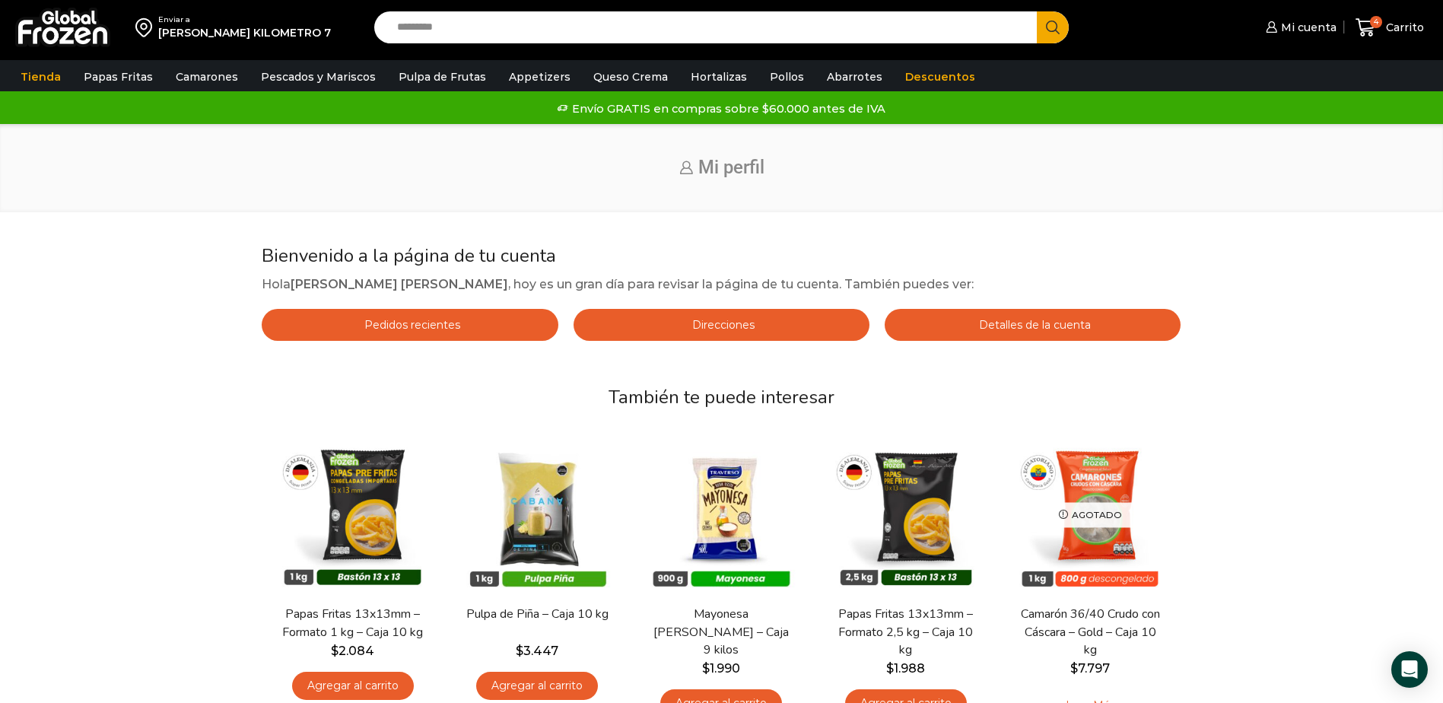
click at [997, 332] on link "Detalles de la cuenta" at bounding box center [1033, 325] width 296 height 32
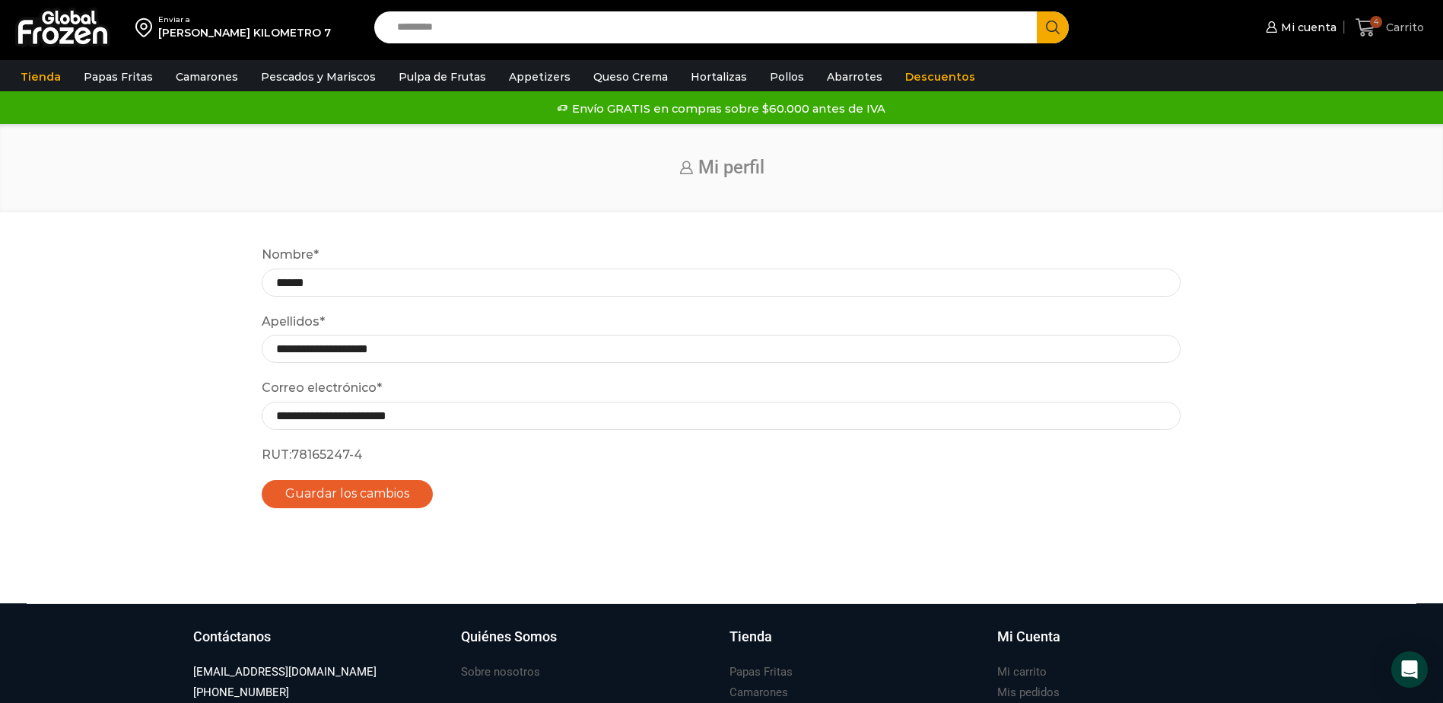
click at [1413, 24] on span "Carrito" at bounding box center [1403, 27] width 42 height 15
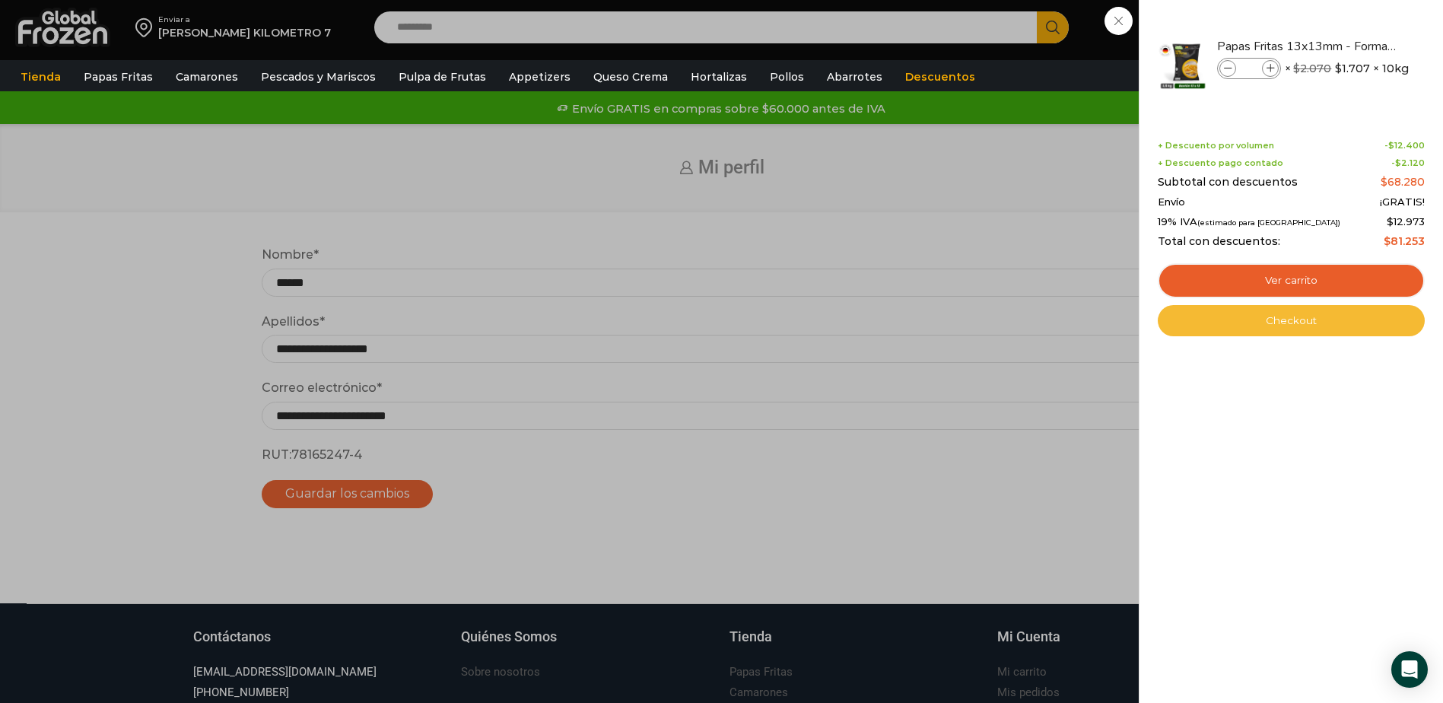
click at [1241, 323] on link "Checkout" at bounding box center [1291, 321] width 267 height 32
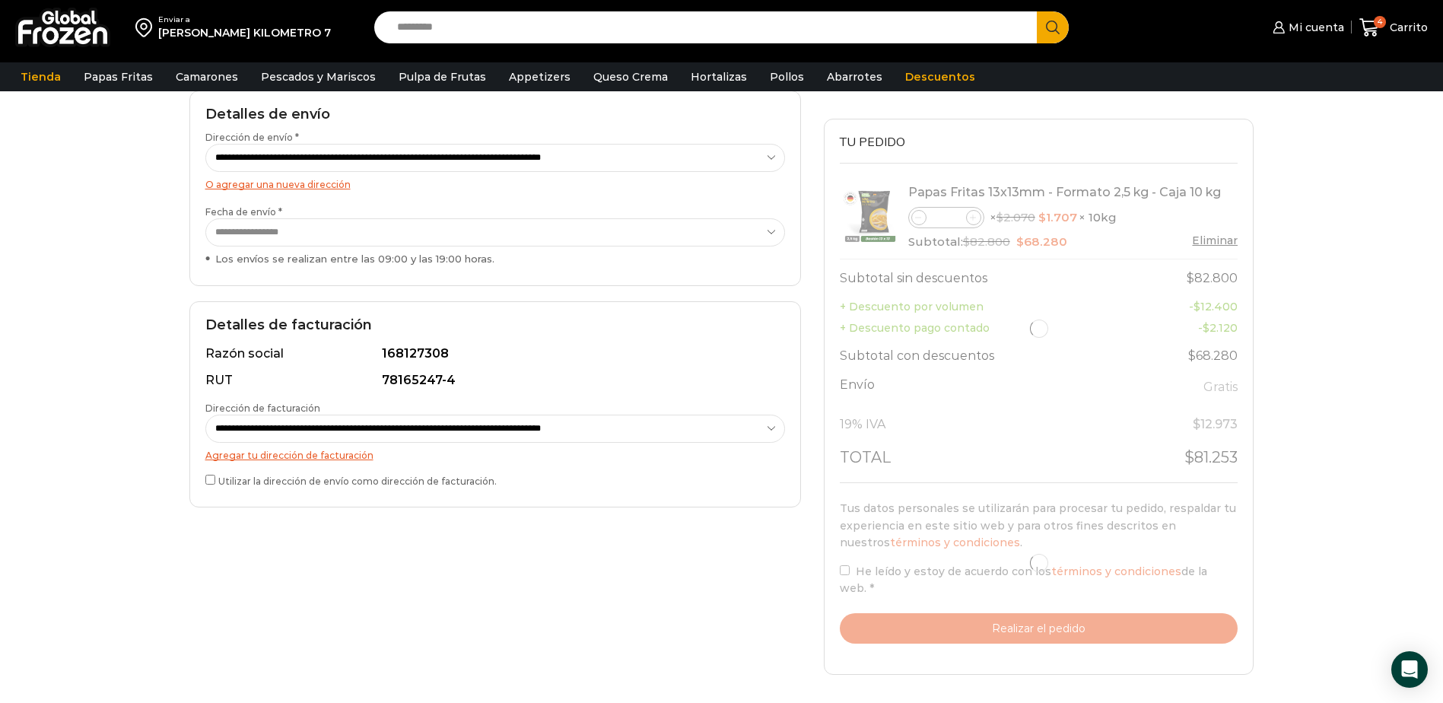
scroll to position [226, 0]
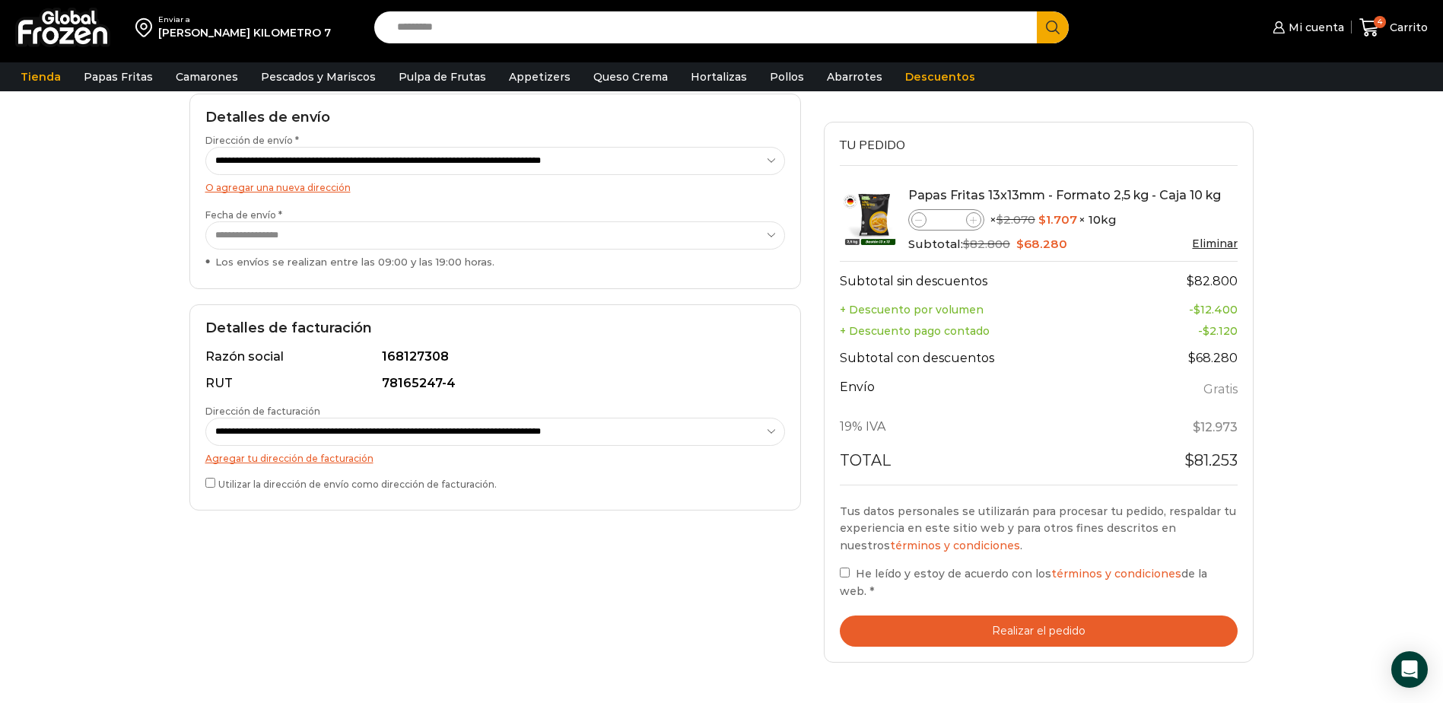
click at [430, 378] on div "78165247-4" at bounding box center [579, 383] width 394 height 17
click at [771, 437] on select "**********" at bounding box center [495, 432] width 580 height 28
click at [772, 435] on select "**********" at bounding box center [495, 432] width 580 height 28
click at [922, 616] on button "Realizar el pedido" at bounding box center [1039, 630] width 399 height 31
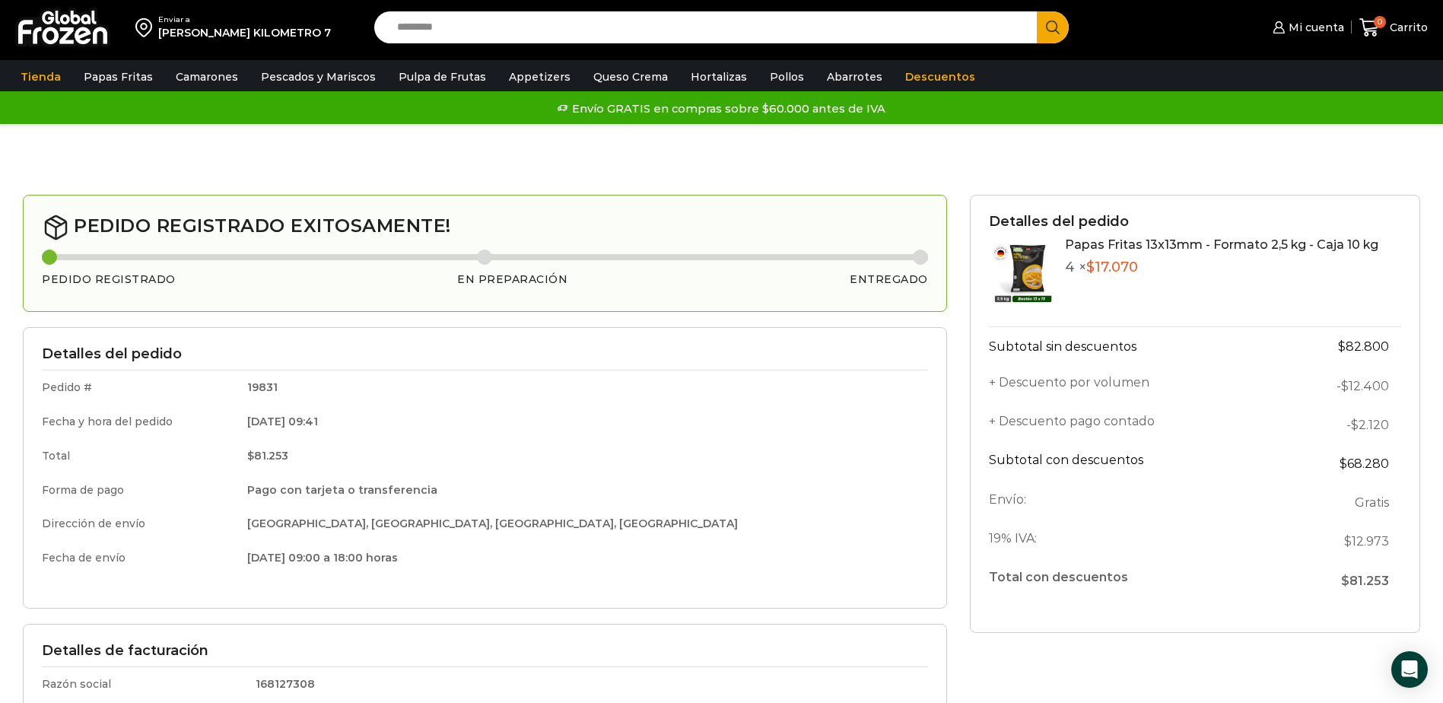
click at [1106, 249] on link "Papas Fritas 13x13mm - Formato 2,5 kg - Caja 10 kg" at bounding box center [1221, 244] width 313 height 14
click at [1124, 234] on div "Detalles del pedido Papas Fritas 13x13mm - Formato 2,5 kg - Caja 10 kg 4 × $ 17…" at bounding box center [1195, 414] width 450 height 438
click at [1103, 259] on bdi "$ 17.070" at bounding box center [1112, 267] width 52 height 17
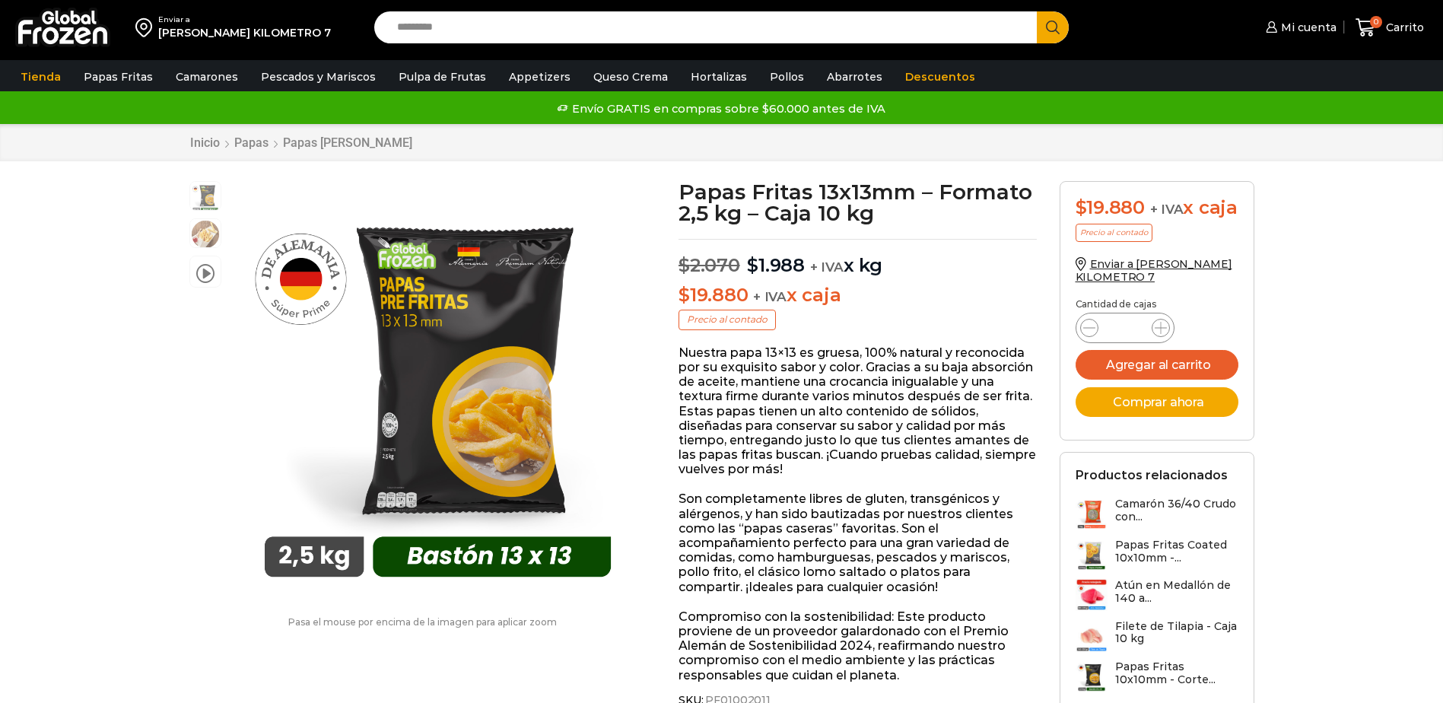
scroll to position [1, 0]
